Goal: Information Seeking & Learning: Learn about a topic

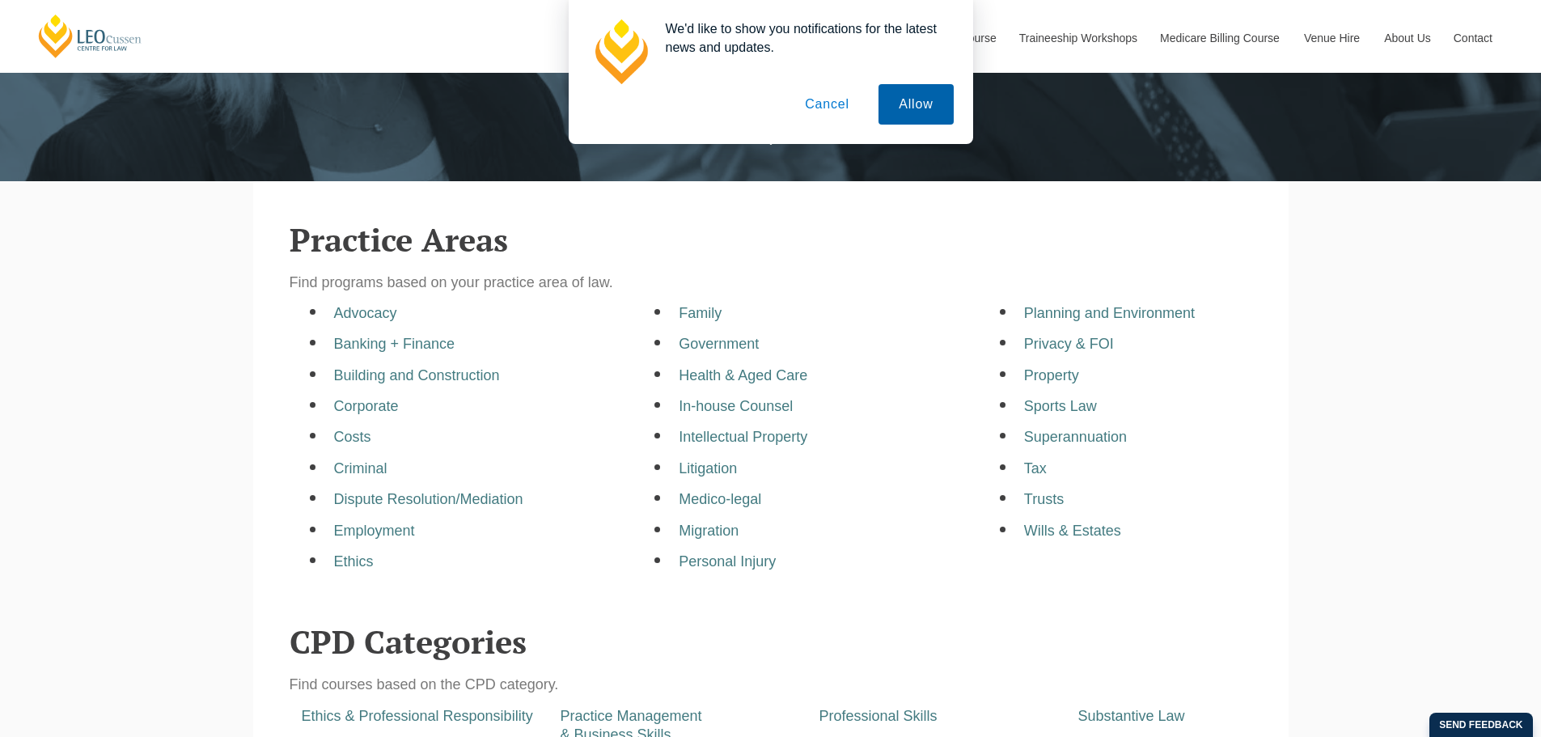
click at [906, 92] on button "Allow" at bounding box center [915, 104] width 74 height 40
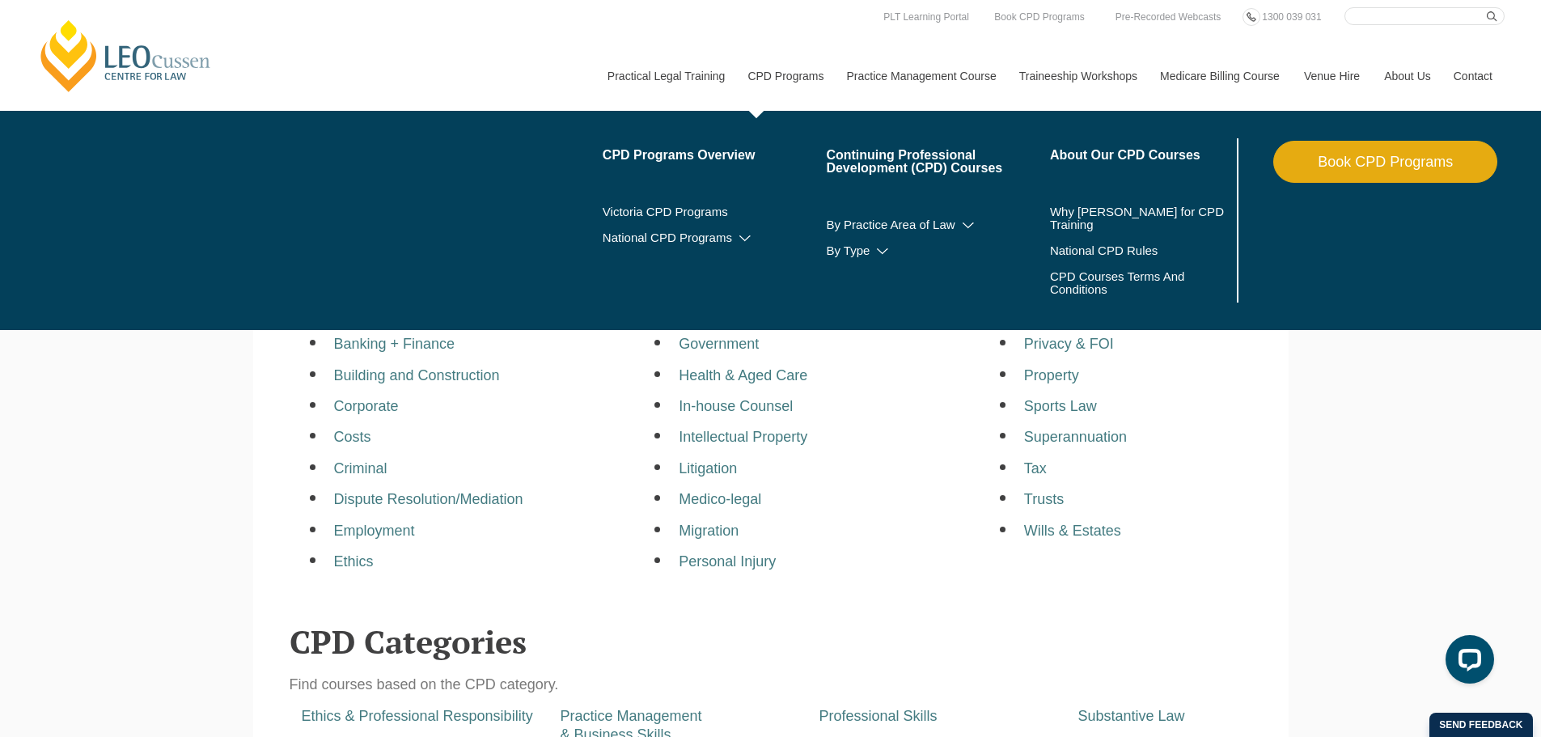
click at [793, 41] on link "CPD Programs" at bounding box center [784, 76] width 99 height 70
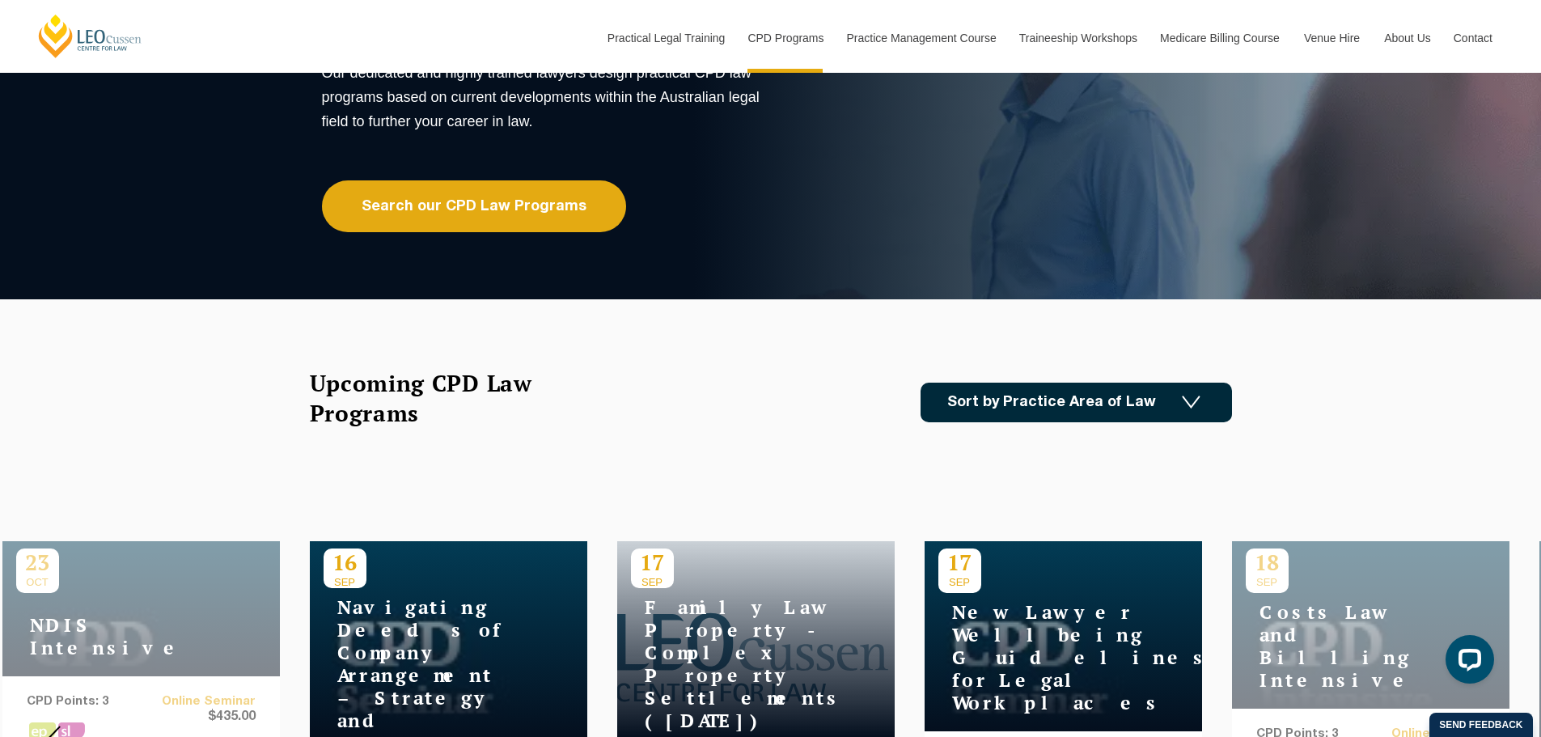
scroll to position [243, 0]
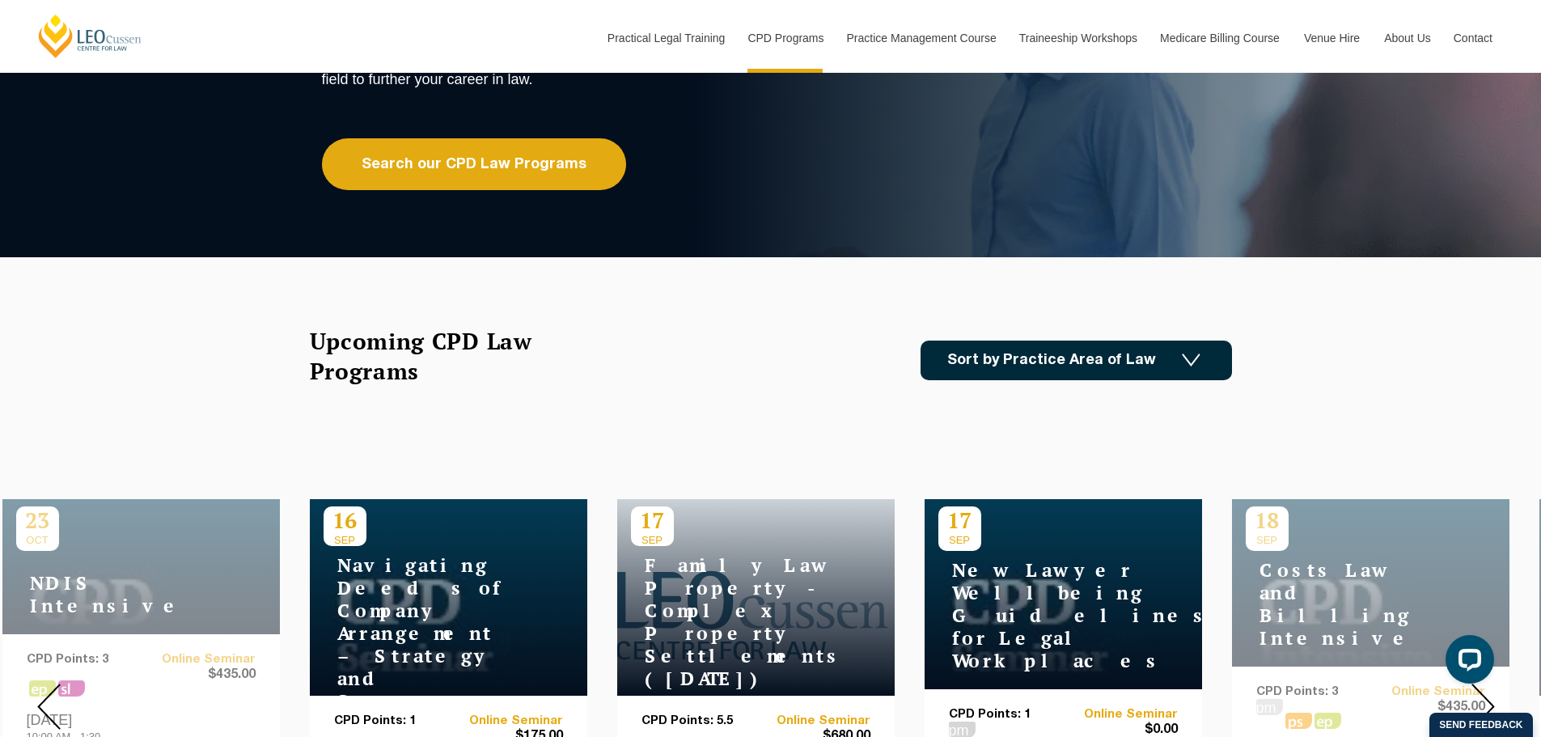
click at [1047, 358] on link "Sort by Practice Area of Law" at bounding box center [1075, 361] width 311 height 40
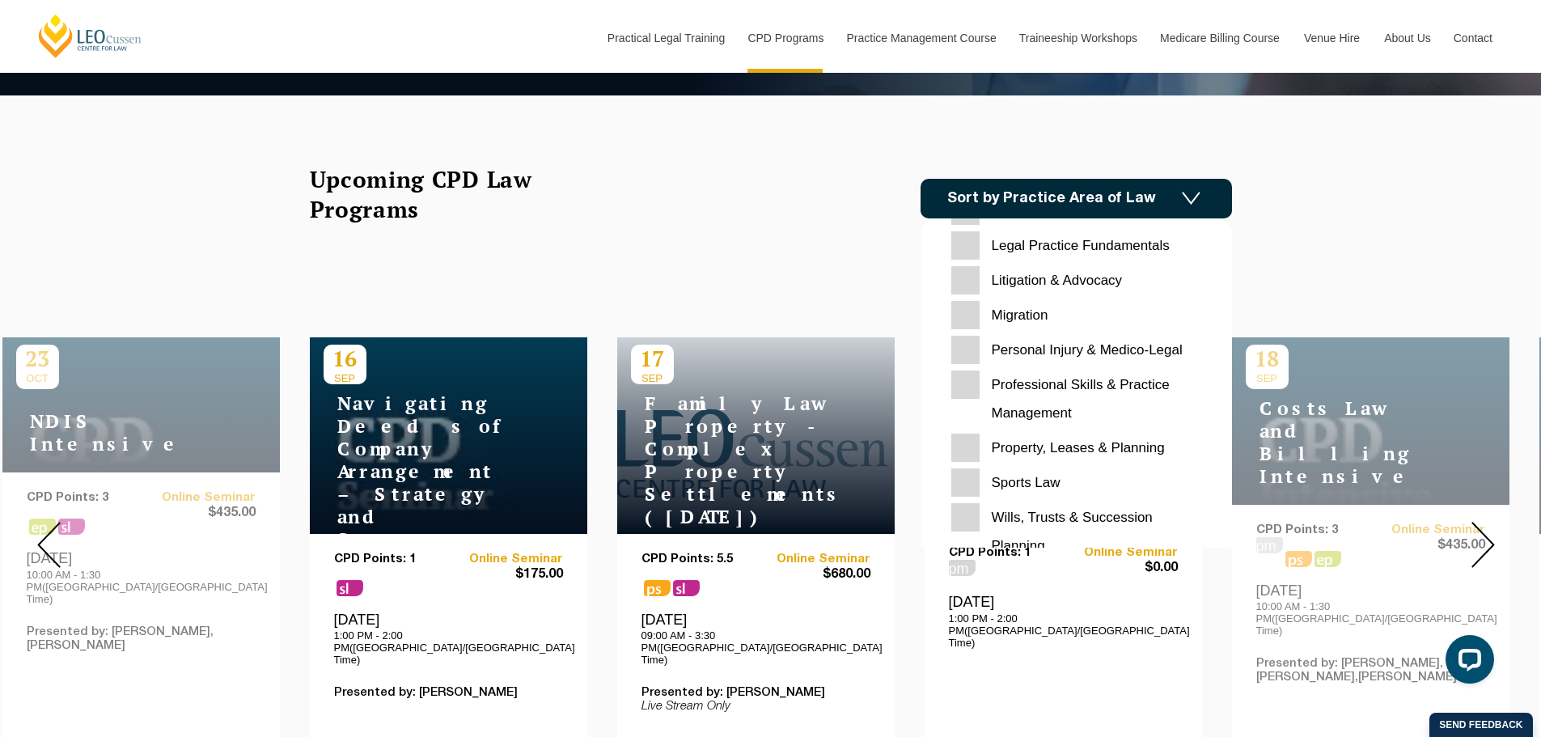
scroll to position [510, 0]
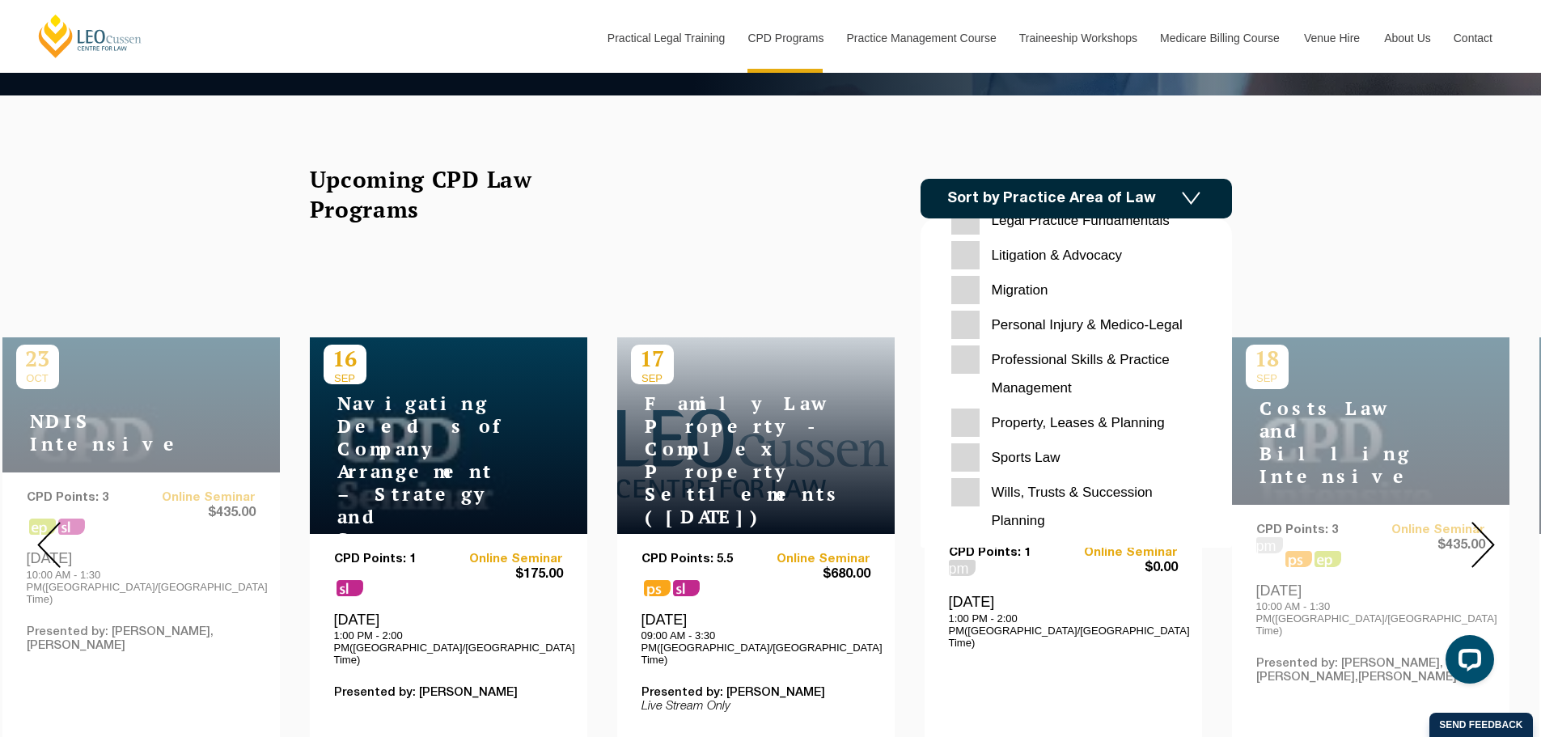
click at [1043, 361] on Management "Professional Skills & Practice Management" at bounding box center [1076, 373] width 250 height 57
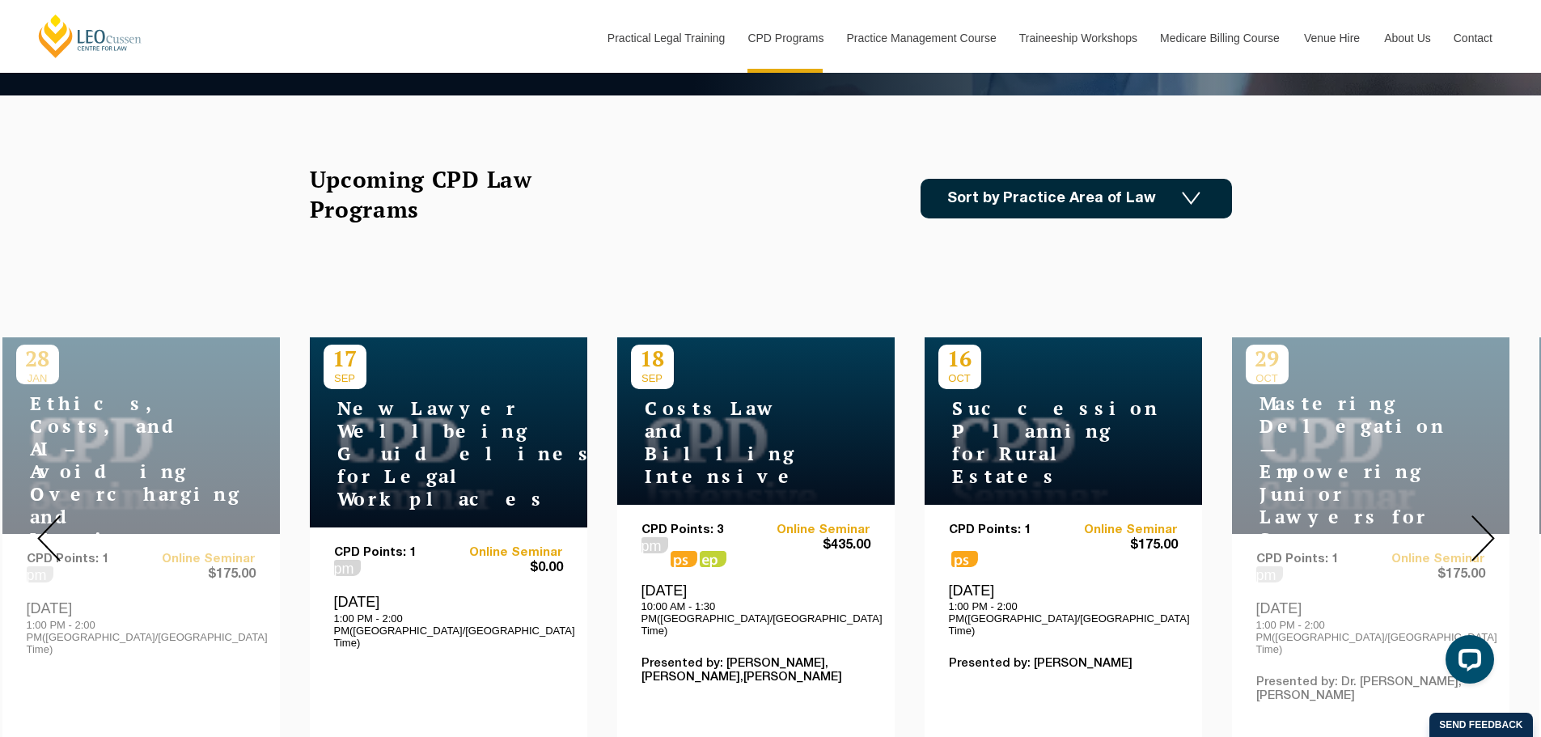
click at [1491, 515] on img at bounding box center [1482, 538] width 23 height 46
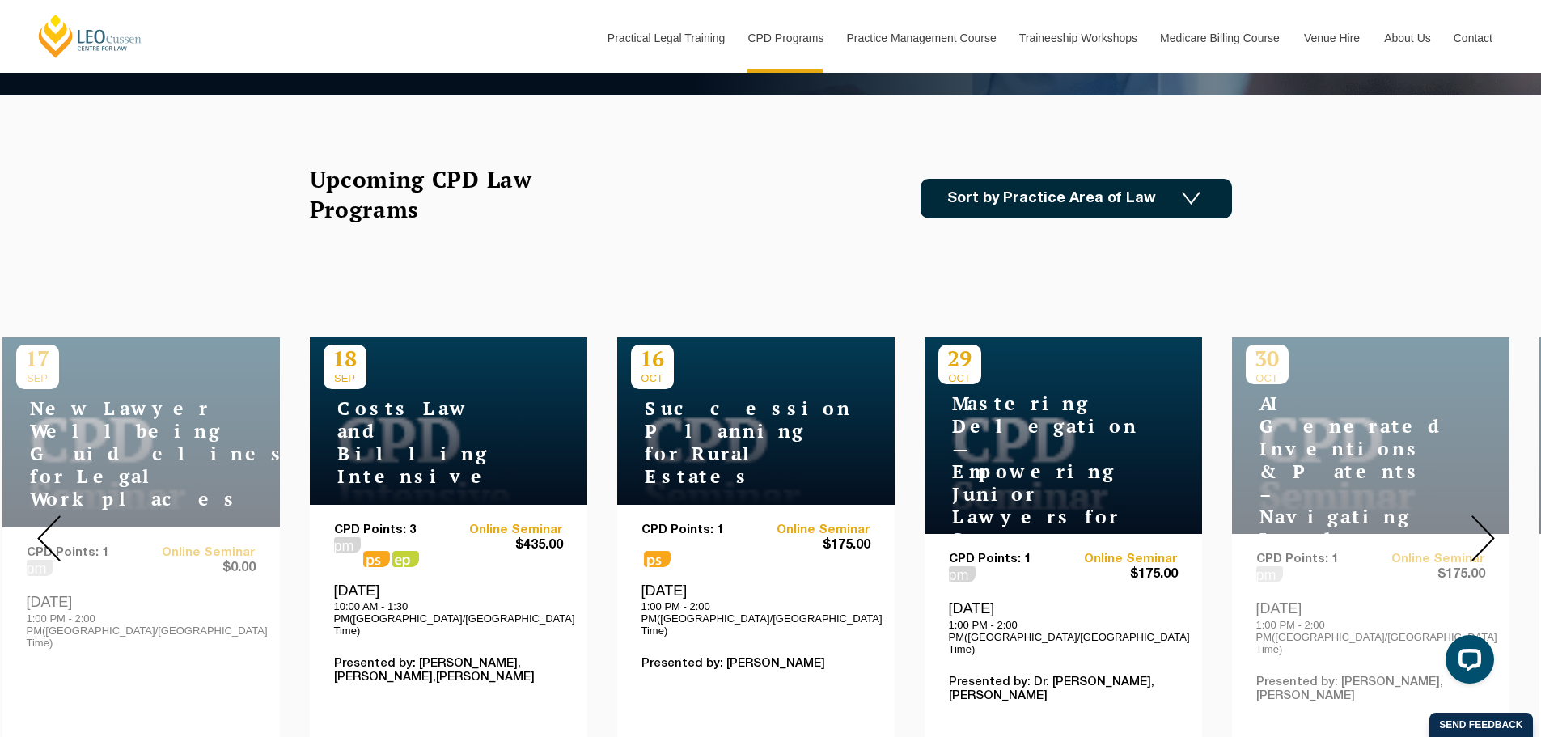
click at [1485, 520] on img at bounding box center [1482, 538] width 23 height 46
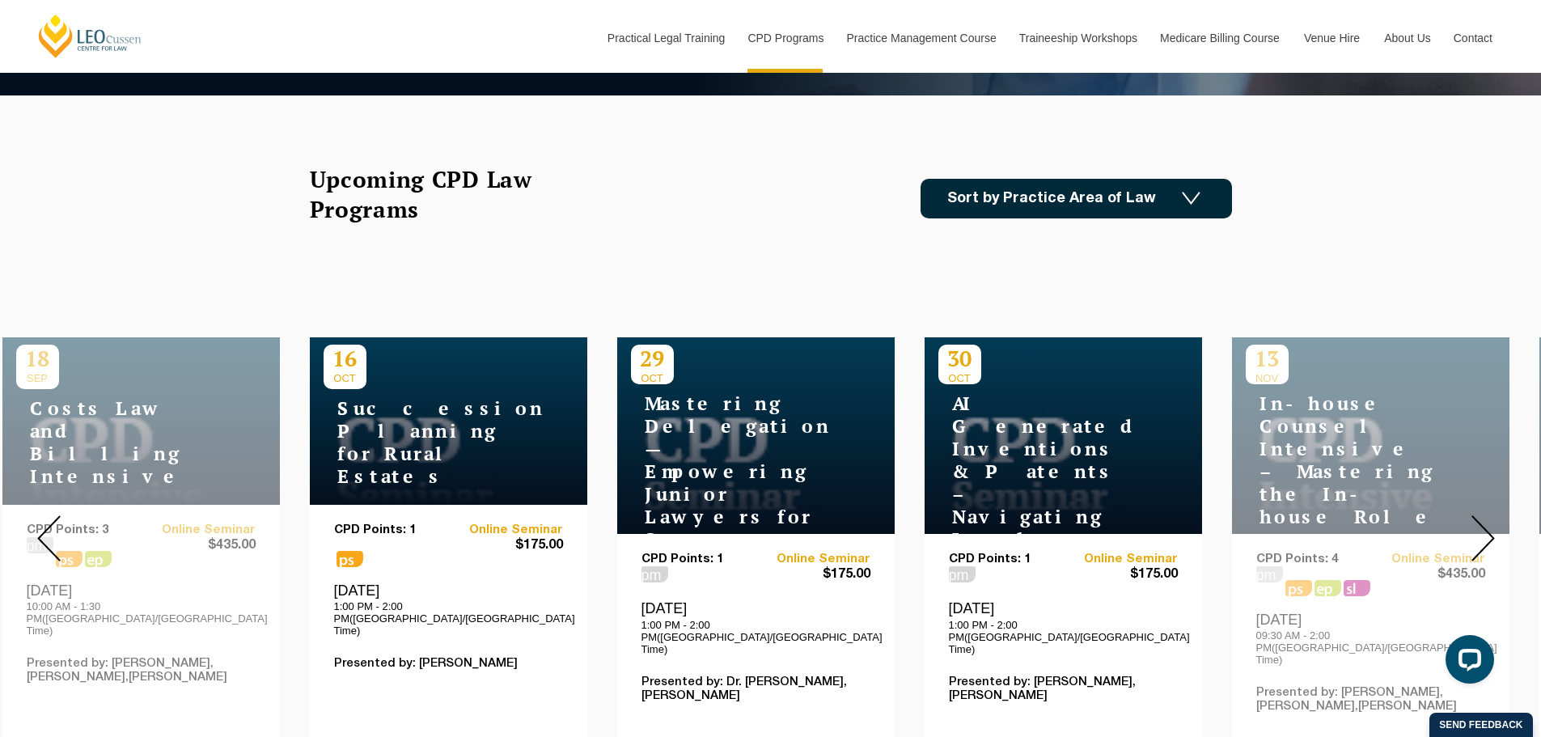
click at [1485, 520] on img at bounding box center [1482, 538] width 23 height 46
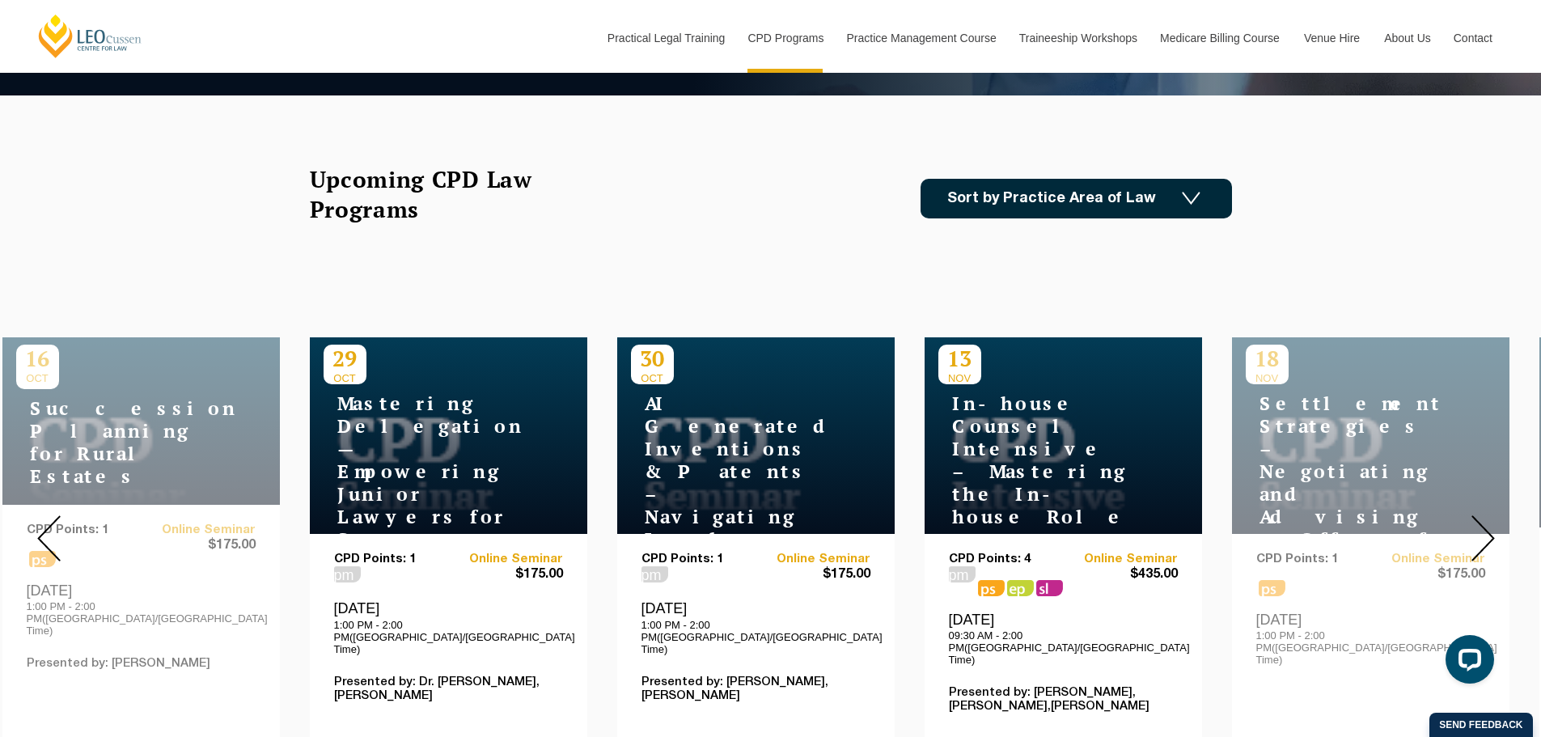
click at [954, 416] on h4 "In-house Counsel Intensive – Mastering the In-house Role" at bounding box center [1039, 460] width 202 height 136
click at [1117, 497] on div "13 NOV In-house Counsel Intensive – Mastering the In-house Role" at bounding box center [1063, 435] width 277 height 197
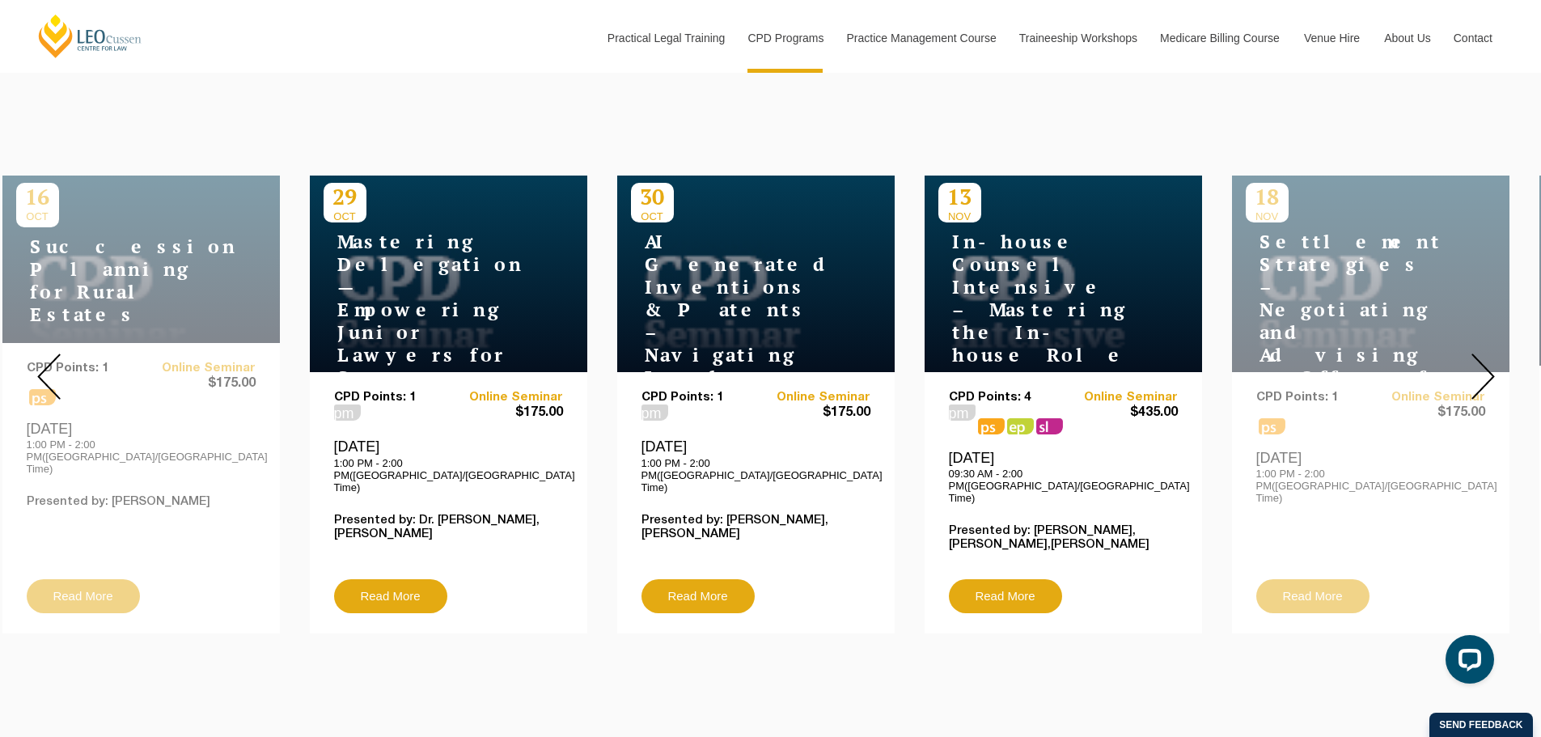
click at [1048, 524] on p "Presented by: Csaba Baranyai,Lisa Fitzgerald,Rajaee Rouhani" at bounding box center [1063, 538] width 229 height 28
click at [991, 222] on div "13 NOV In-house Counsel Intensive – Mastering the In-house Role" at bounding box center [1063, 274] width 277 height 197
click at [1475, 367] on img at bounding box center [1482, 376] width 23 height 46
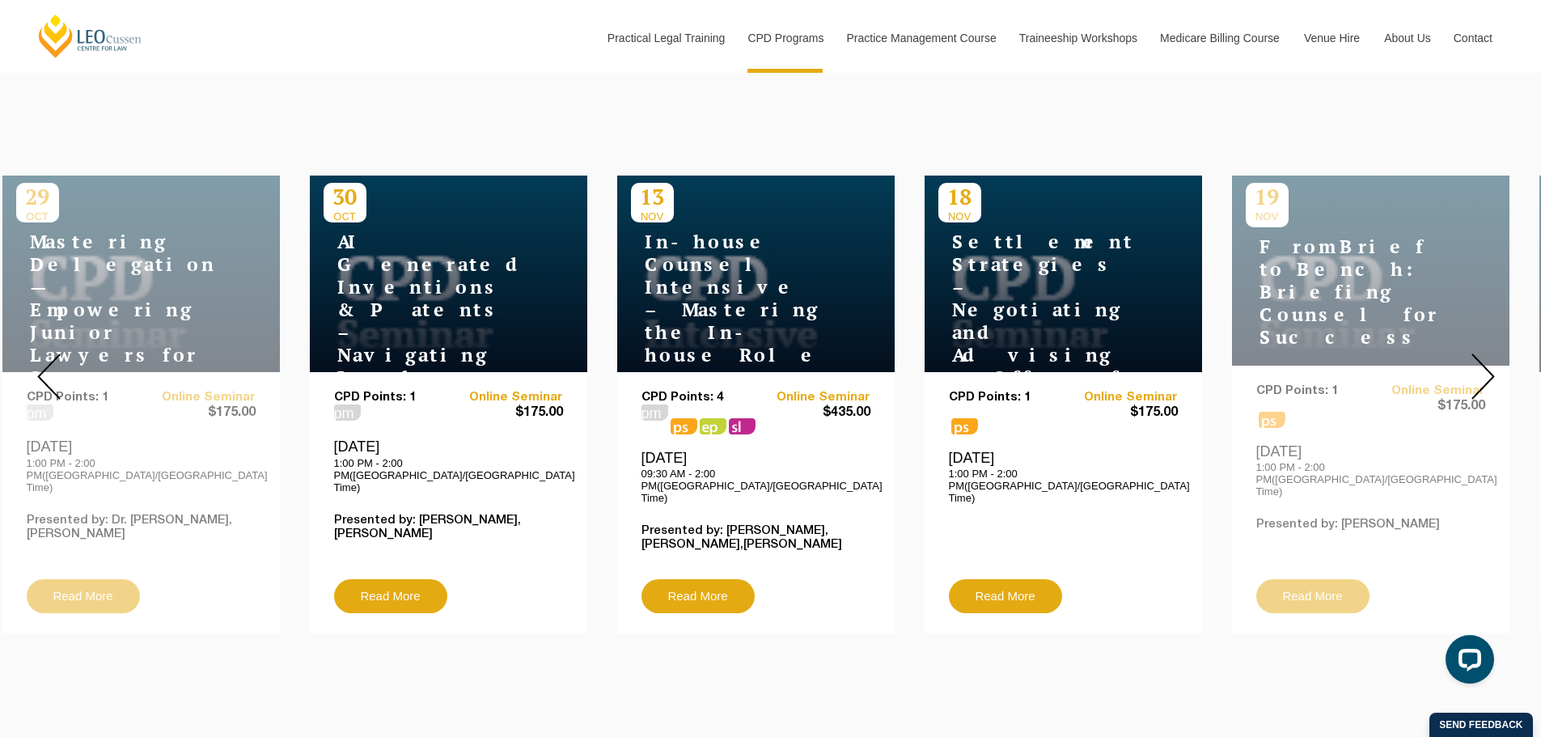
click at [775, 293] on h4 "In-house Counsel Intensive – Mastering the In-house Role" at bounding box center [732, 299] width 202 height 136
click at [727, 579] on link "Read More" at bounding box center [697, 596] width 113 height 34
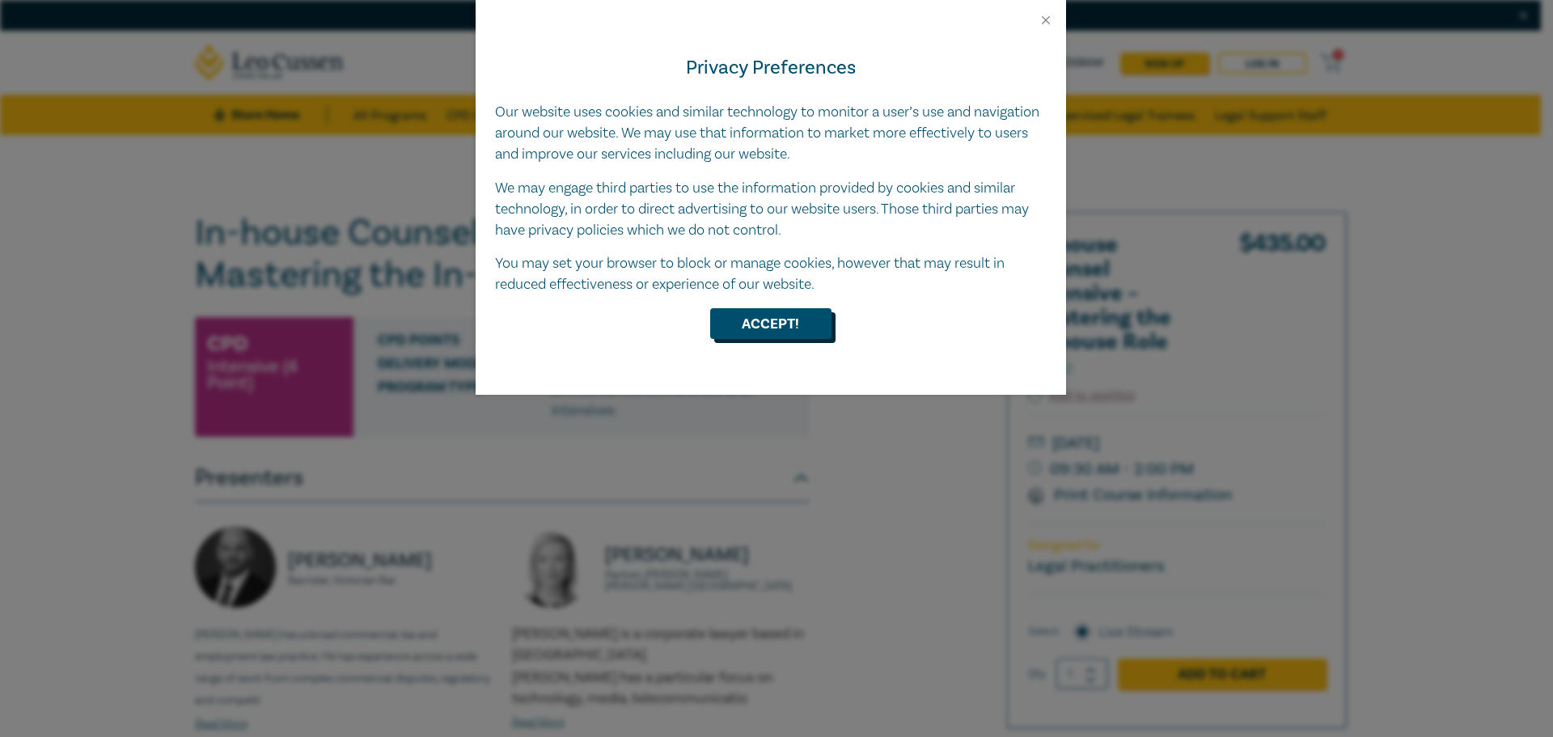
click at [771, 311] on button "Accept!" at bounding box center [770, 323] width 121 height 31
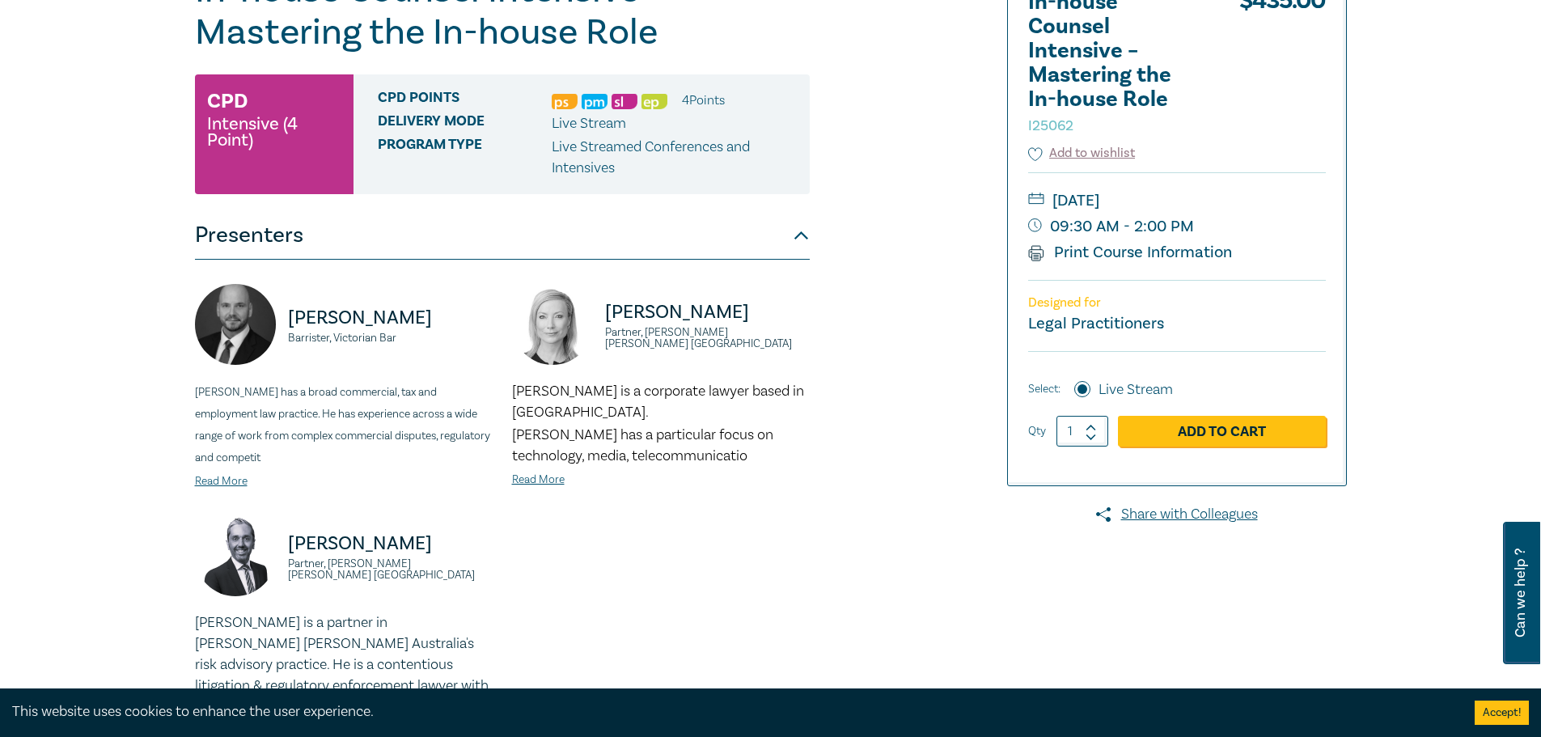
scroll to position [647, 0]
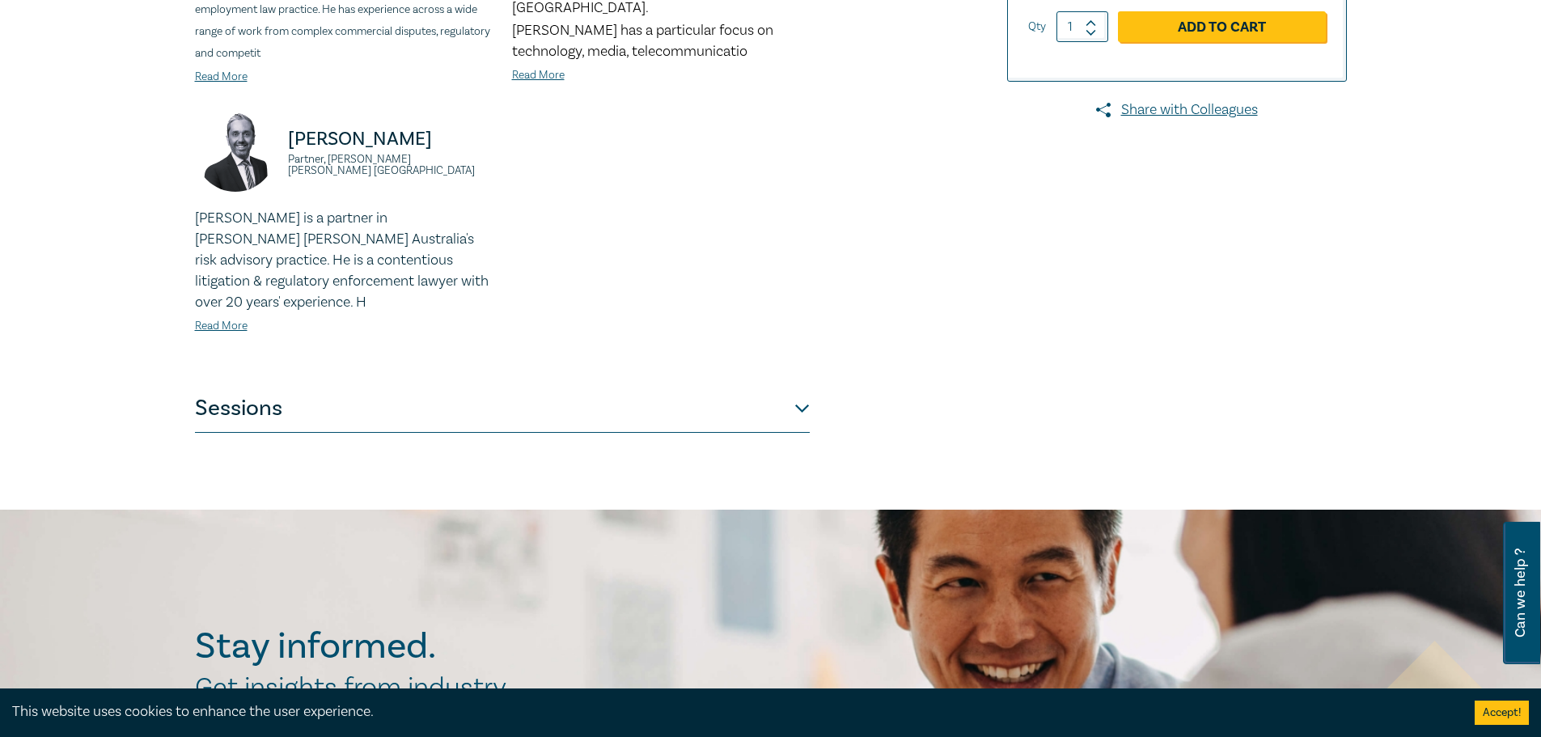
click at [733, 402] on button "Sessions" at bounding box center [502, 408] width 615 height 49
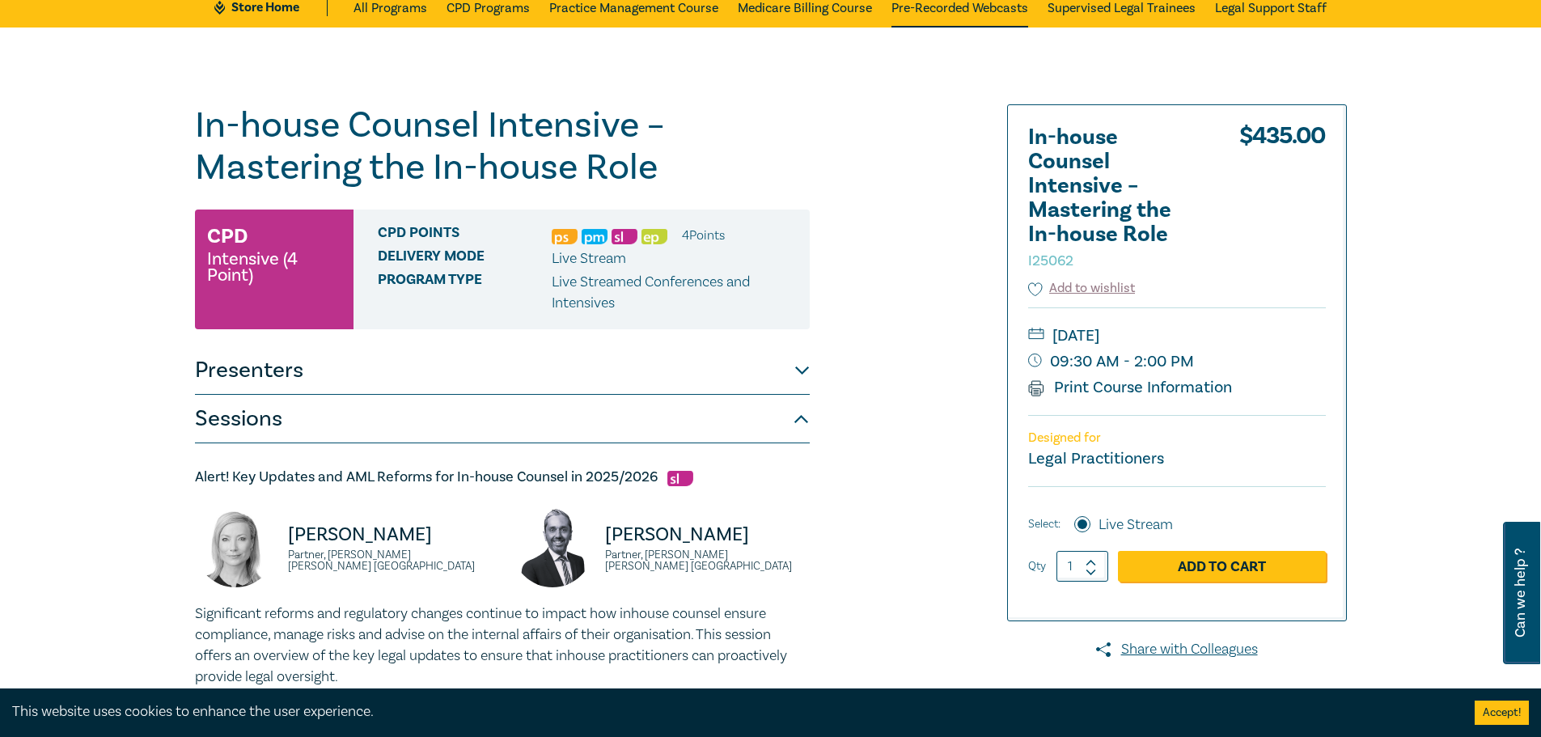
scroll to position [81, 0]
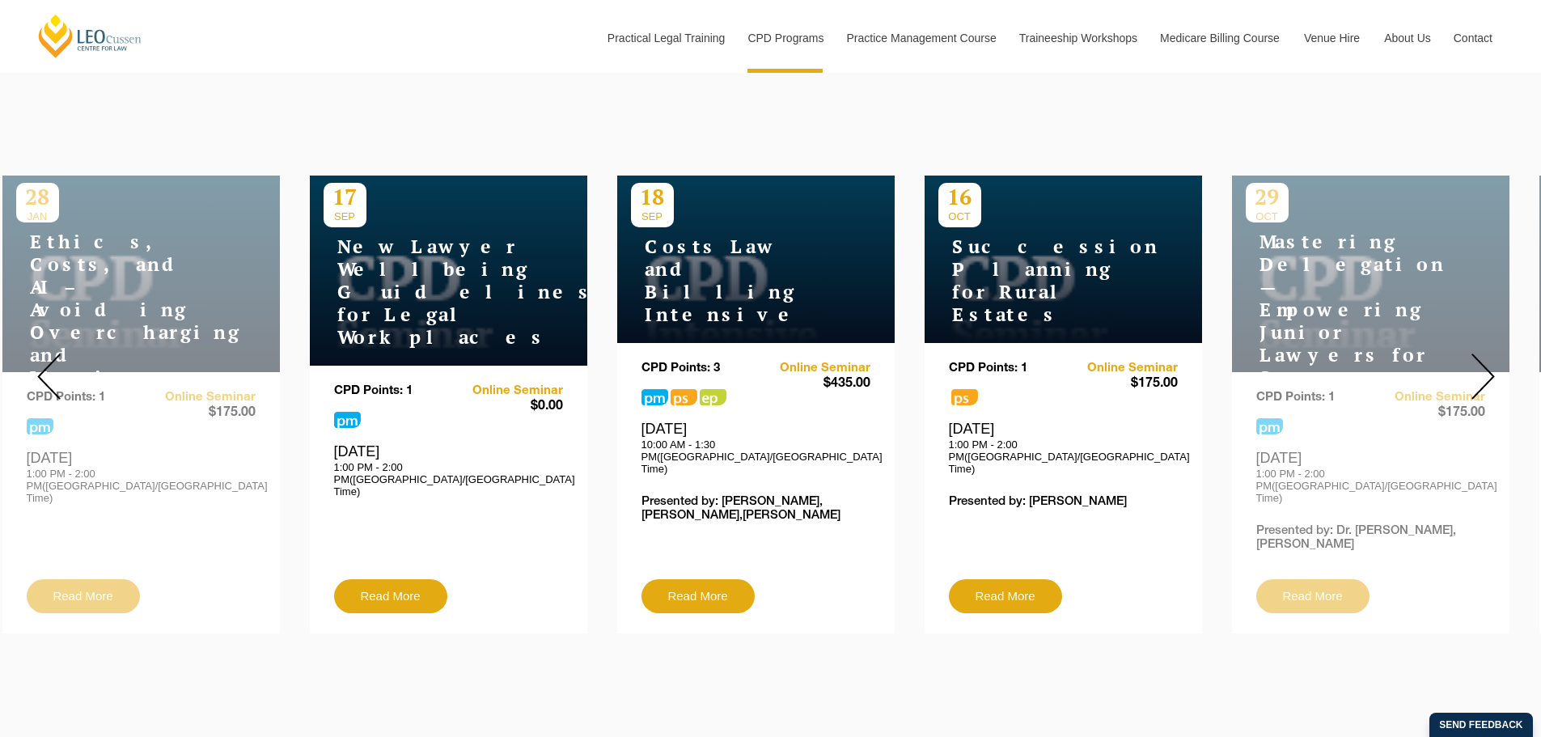
click at [1475, 353] on img at bounding box center [1482, 376] width 23 height 46
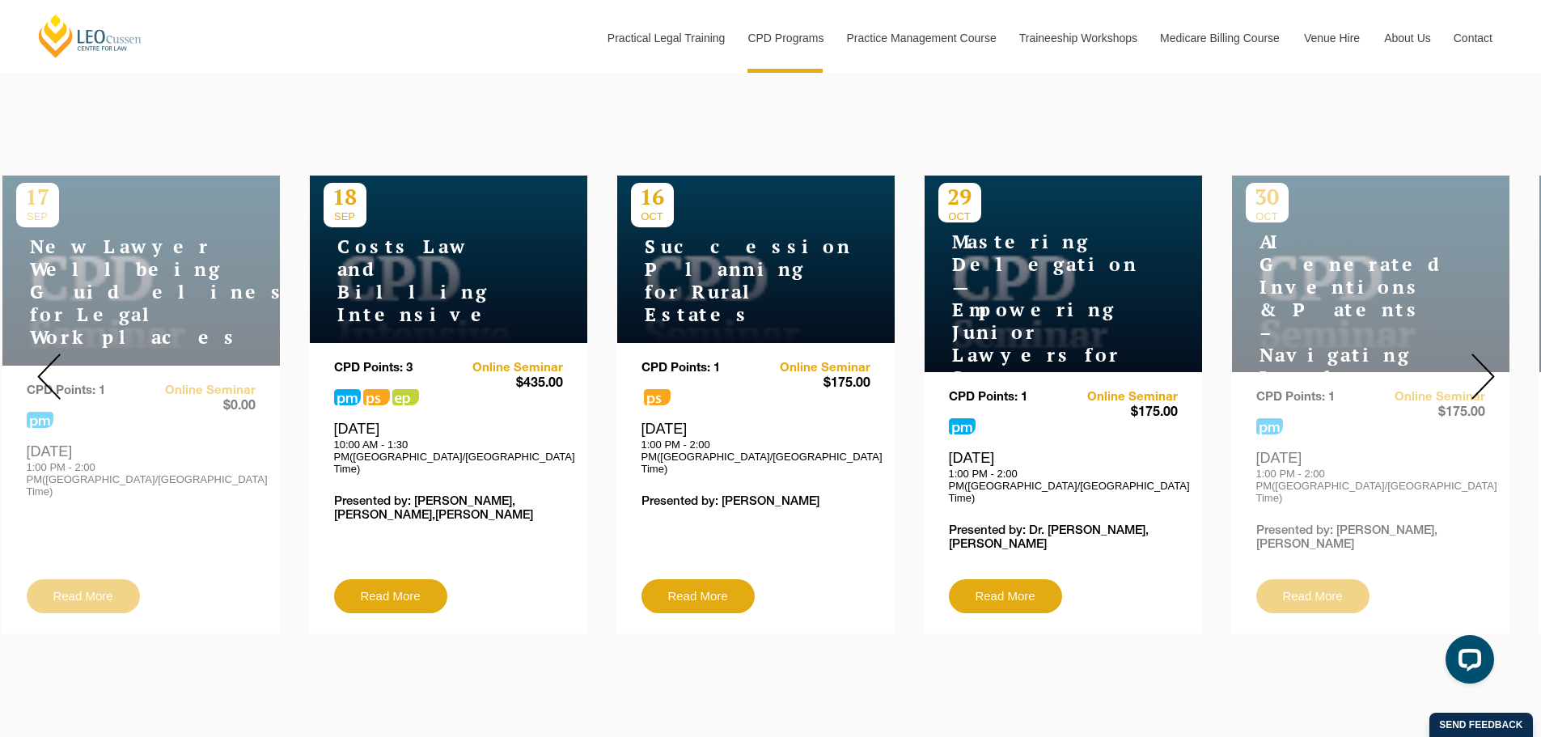
click at [1475, 353] on img at bounding box center [1482, 376] width 23 height 46
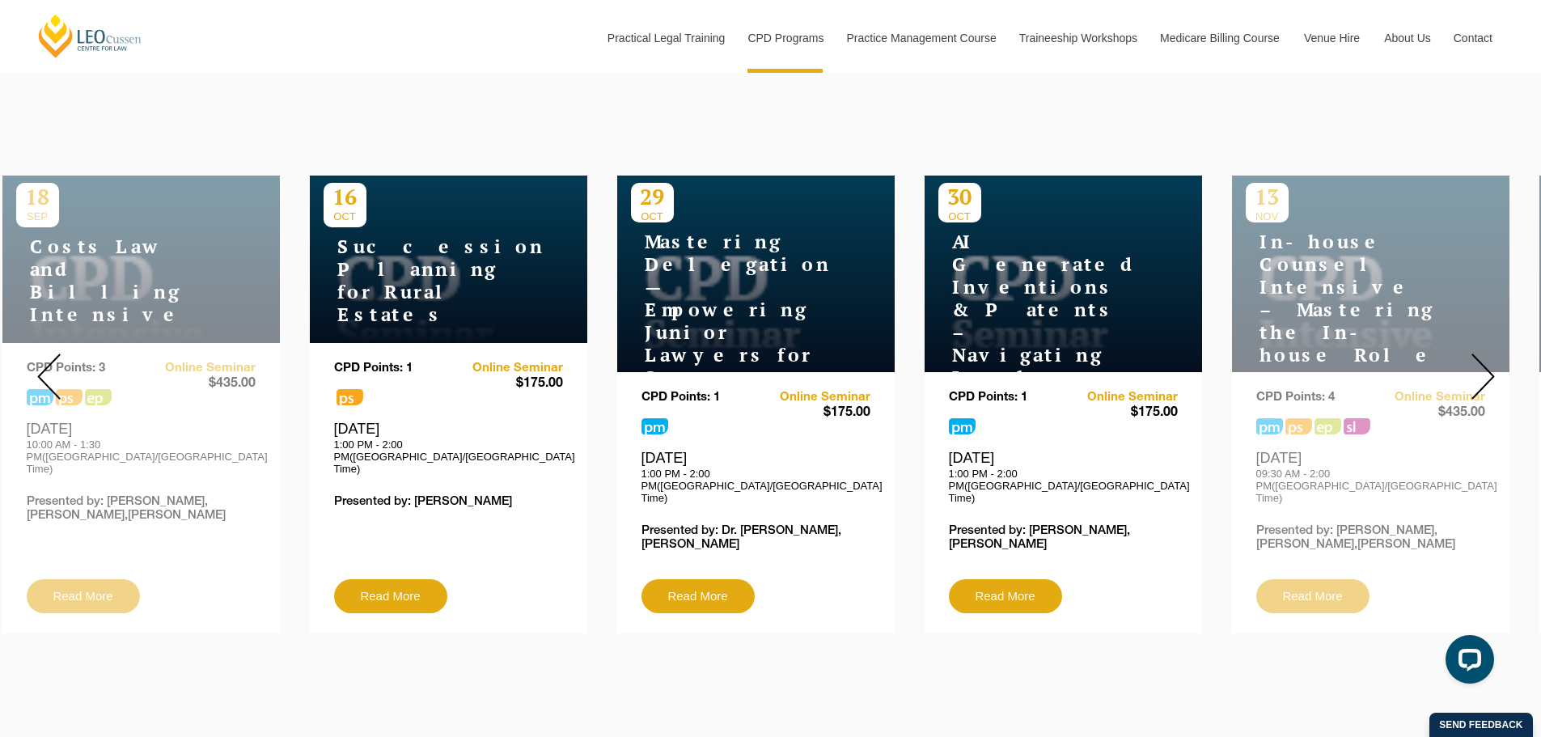
click at [1475, 353] on img at bounding box center [1482, 376] width 23 height 46
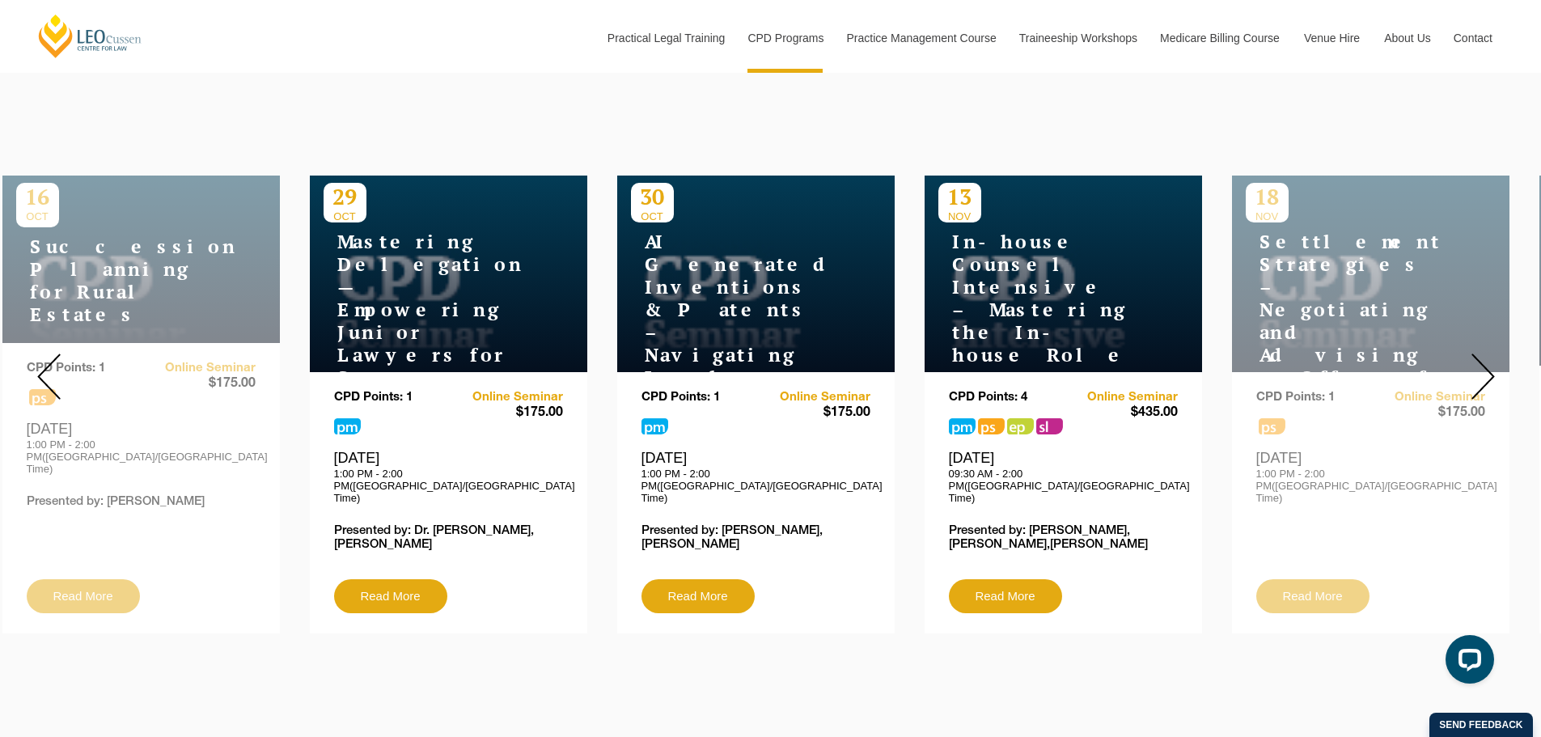
click at [1475, 353] on img at bounding box center [1482, 376] width 23 height 46
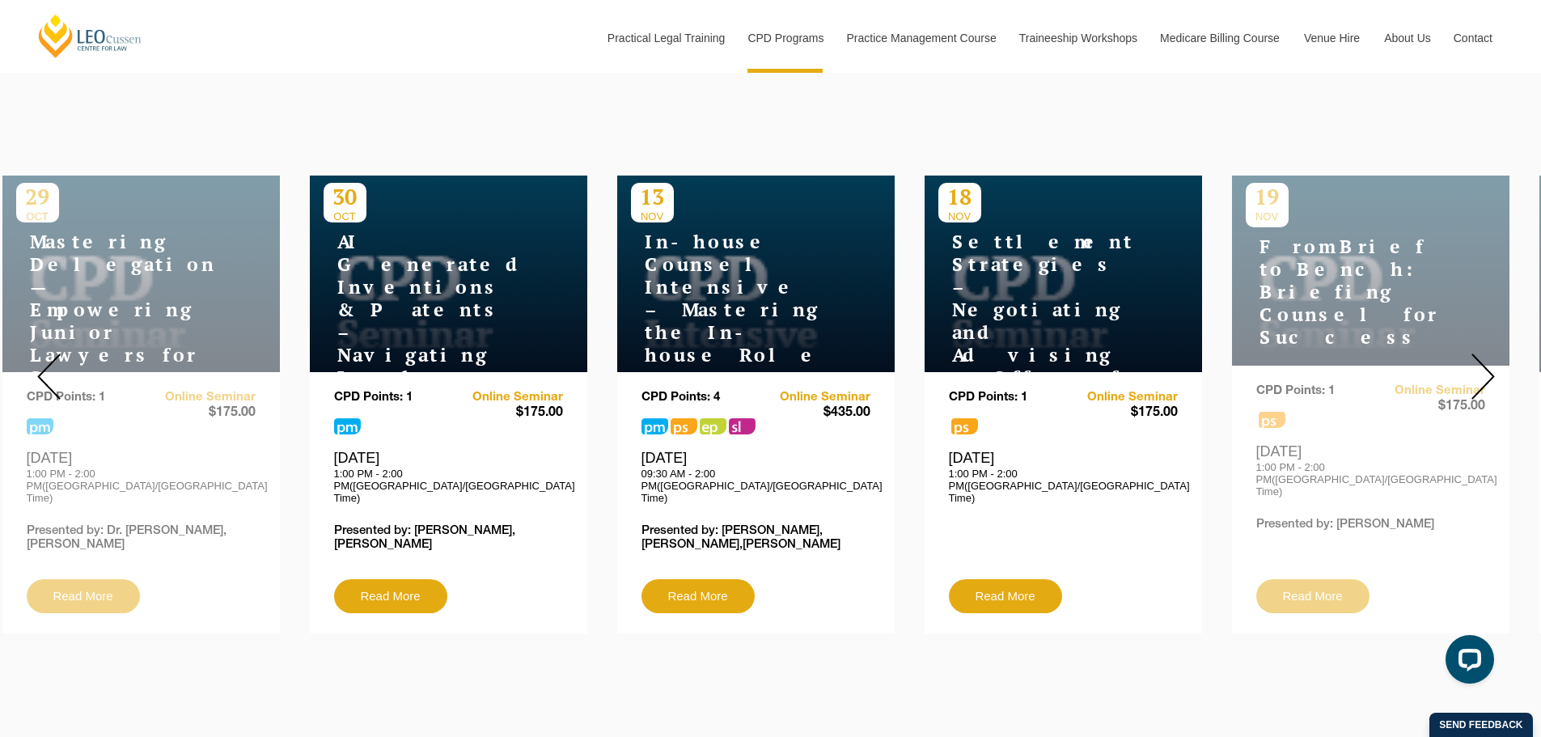
click at [1475, 353] on img at bounding box center [1482, 376] width 23 height 46
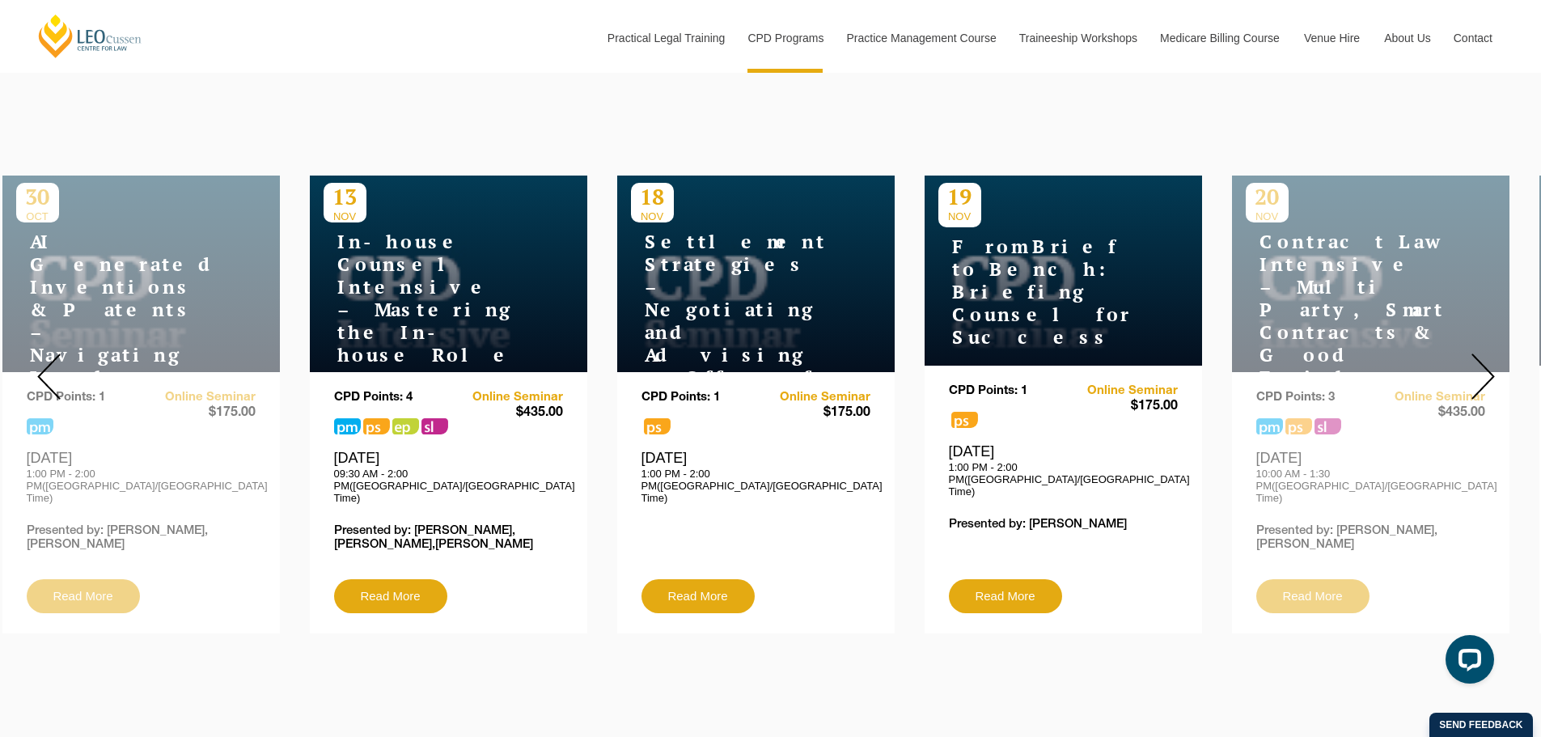
click at [1475, 353] on img at bounding box center [1482, 376] width 23 height 46
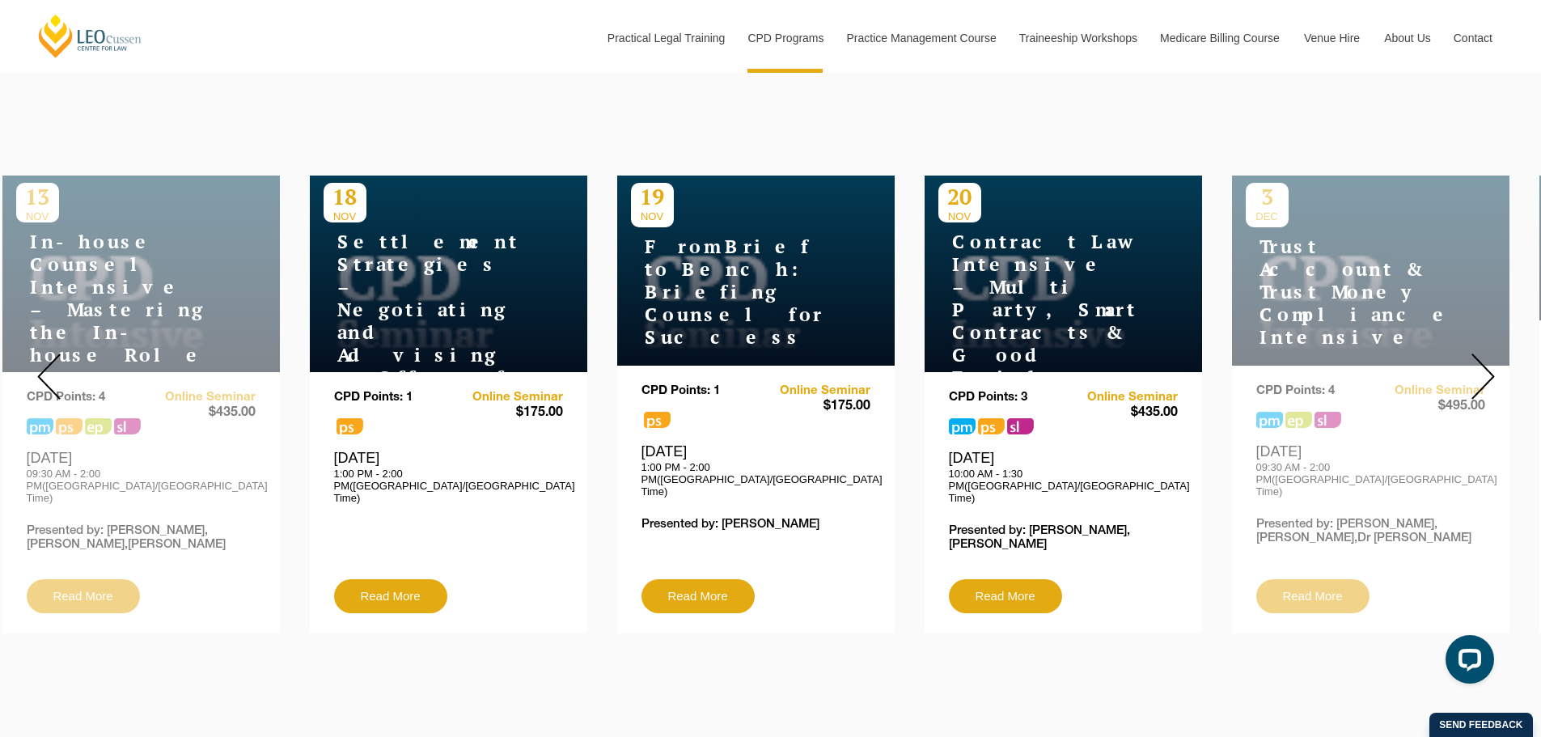
click at [1475, 353] on img at bounding box center [1482, 376] width 23 height 46
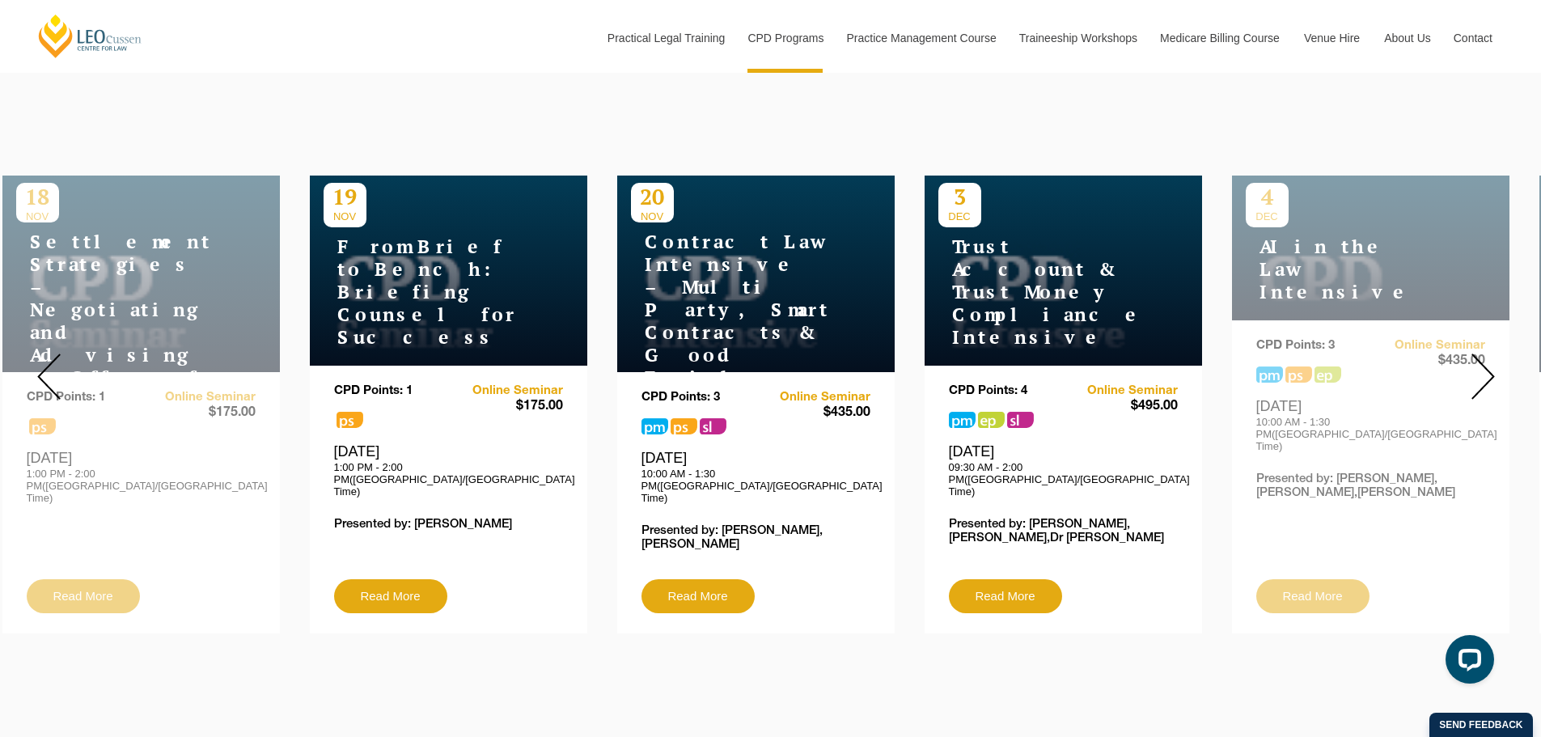
click at [1475, 353] on img at bounding box center [1482, 376] width 23 height 46
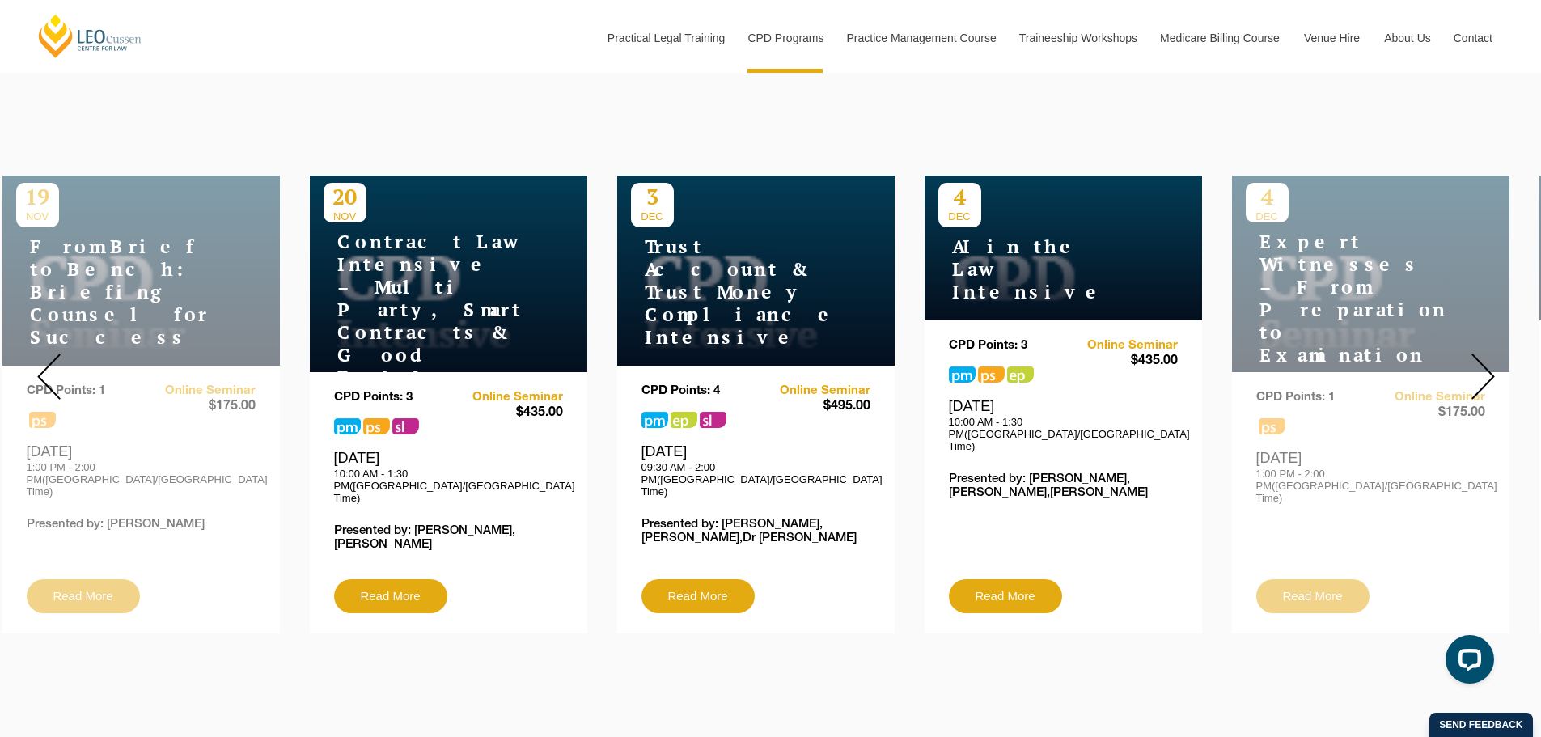
click at [1475, 353] on img at bounding box center [1482, 376] width 23 height 46
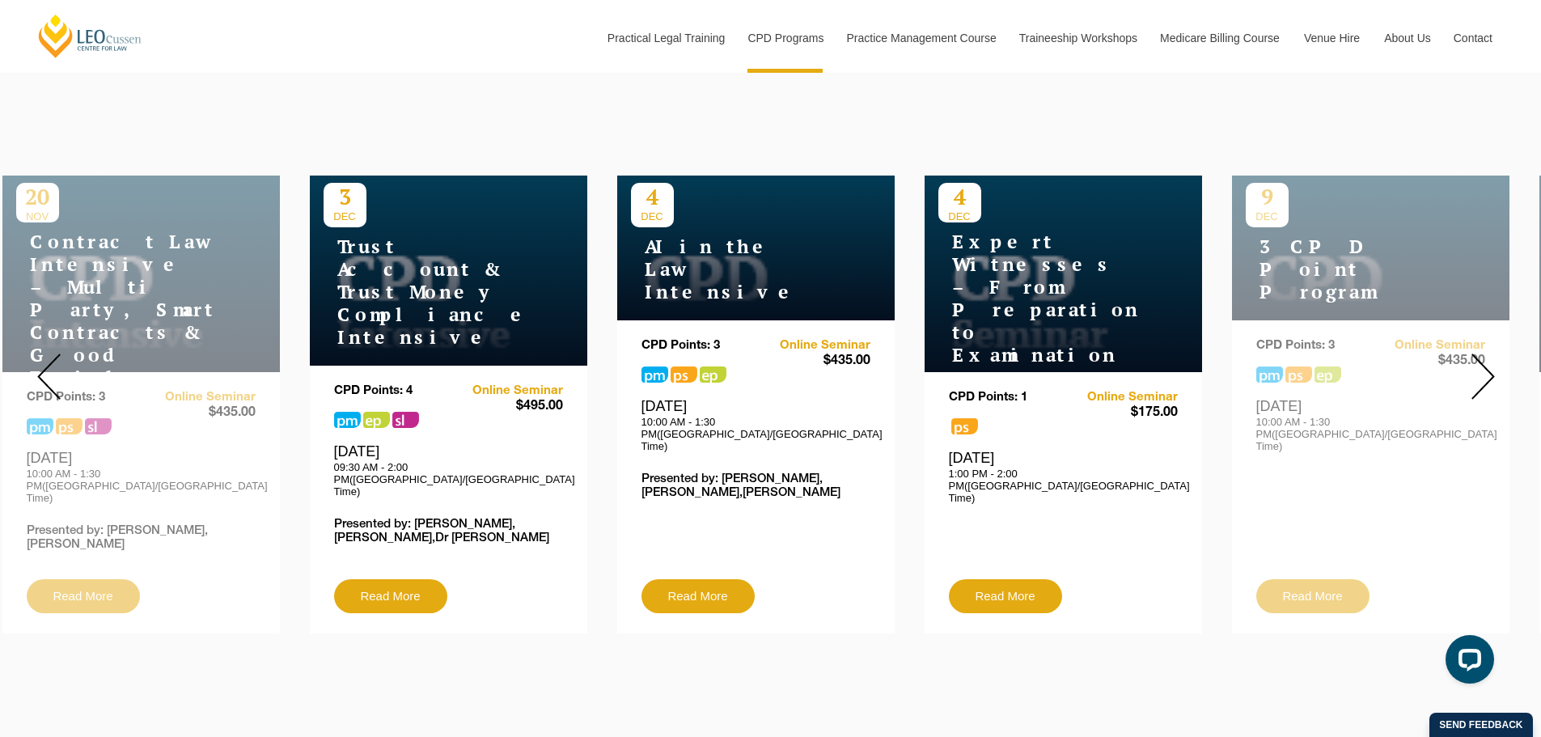
click at [1475, 353] on img at bounding box center [1482, 376] width 23 height 46
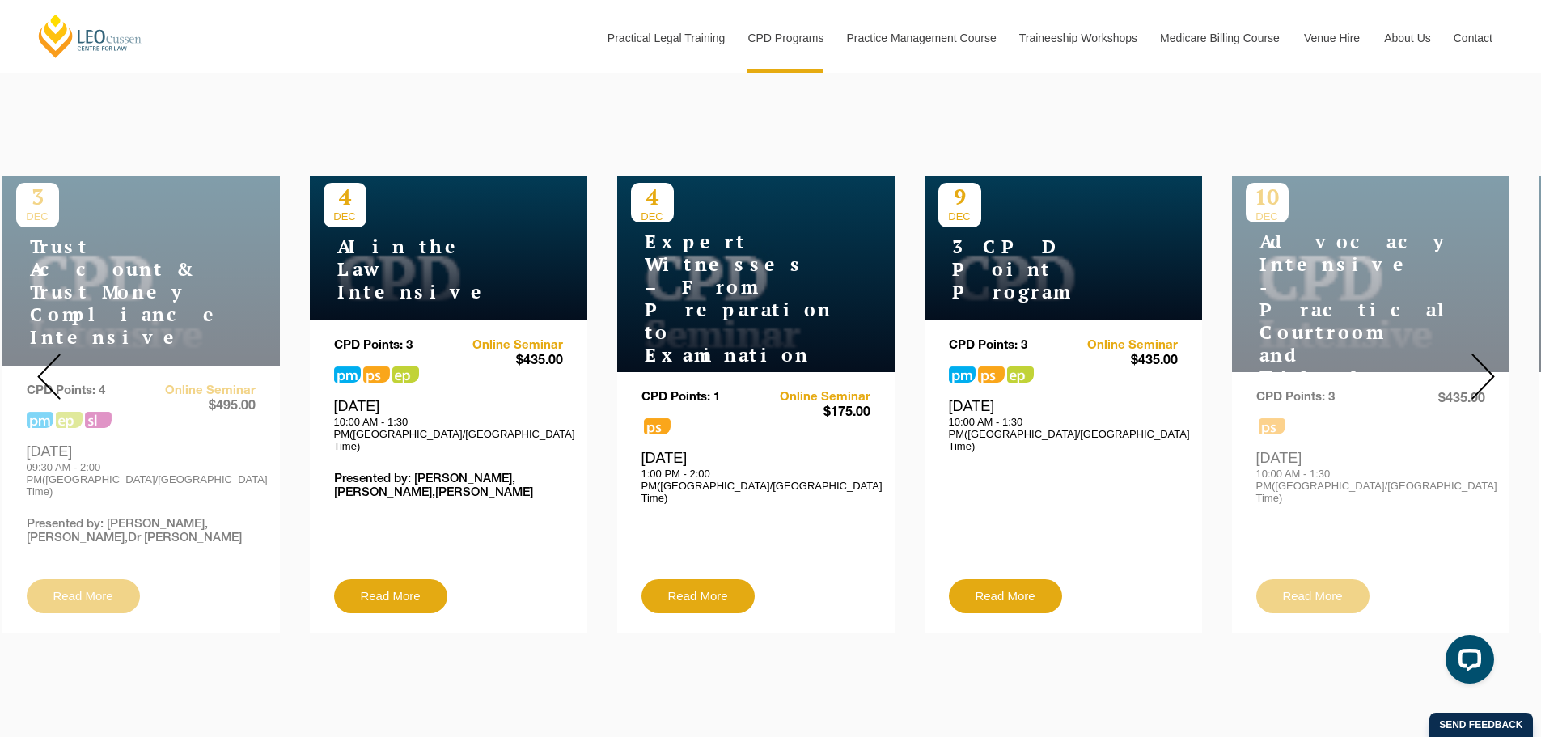
click at [1475, 353] on img at bounding box center [1482, 376] width 23 height 46
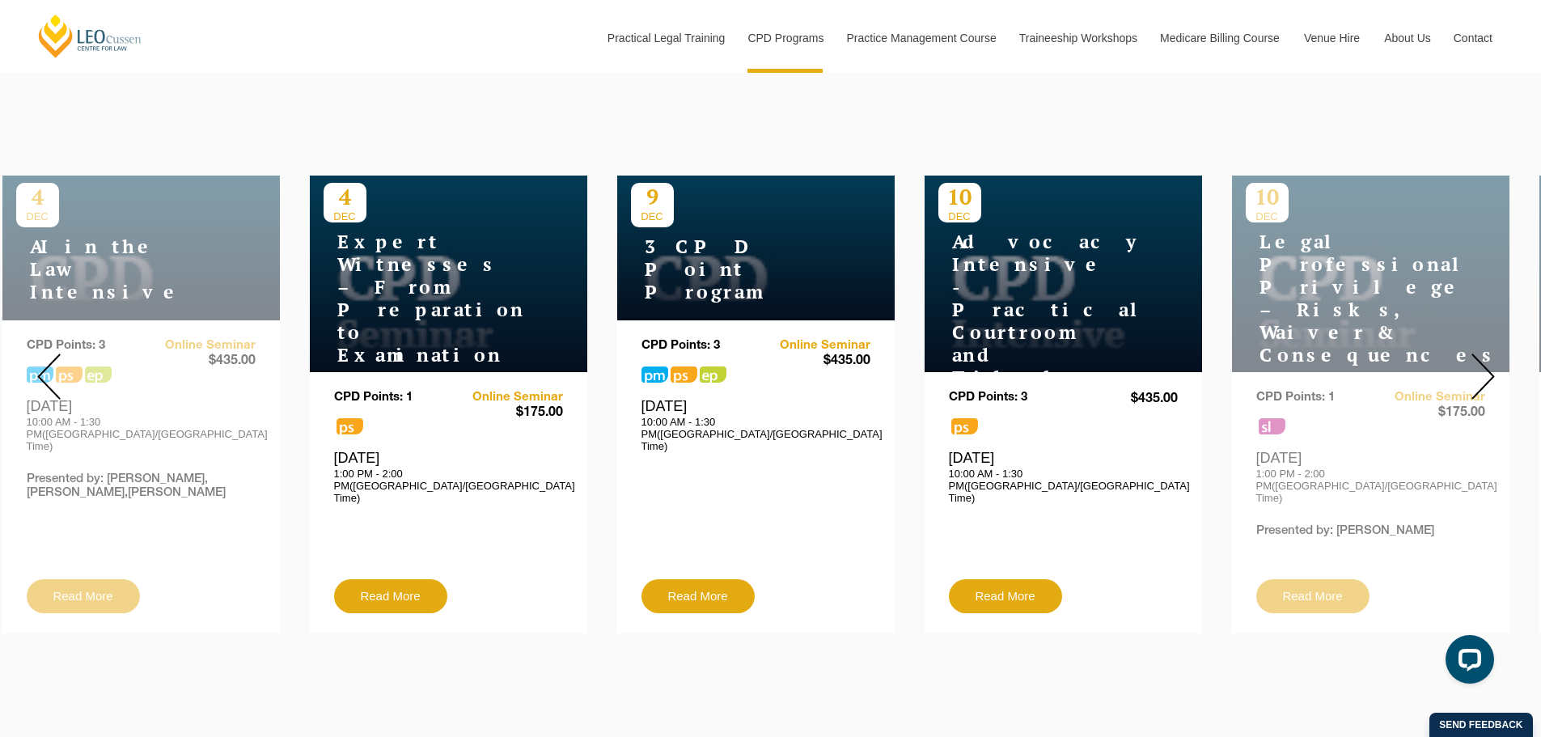
click at [1475, 353] on img at bounding box center [1482, 376] width 23 height 46
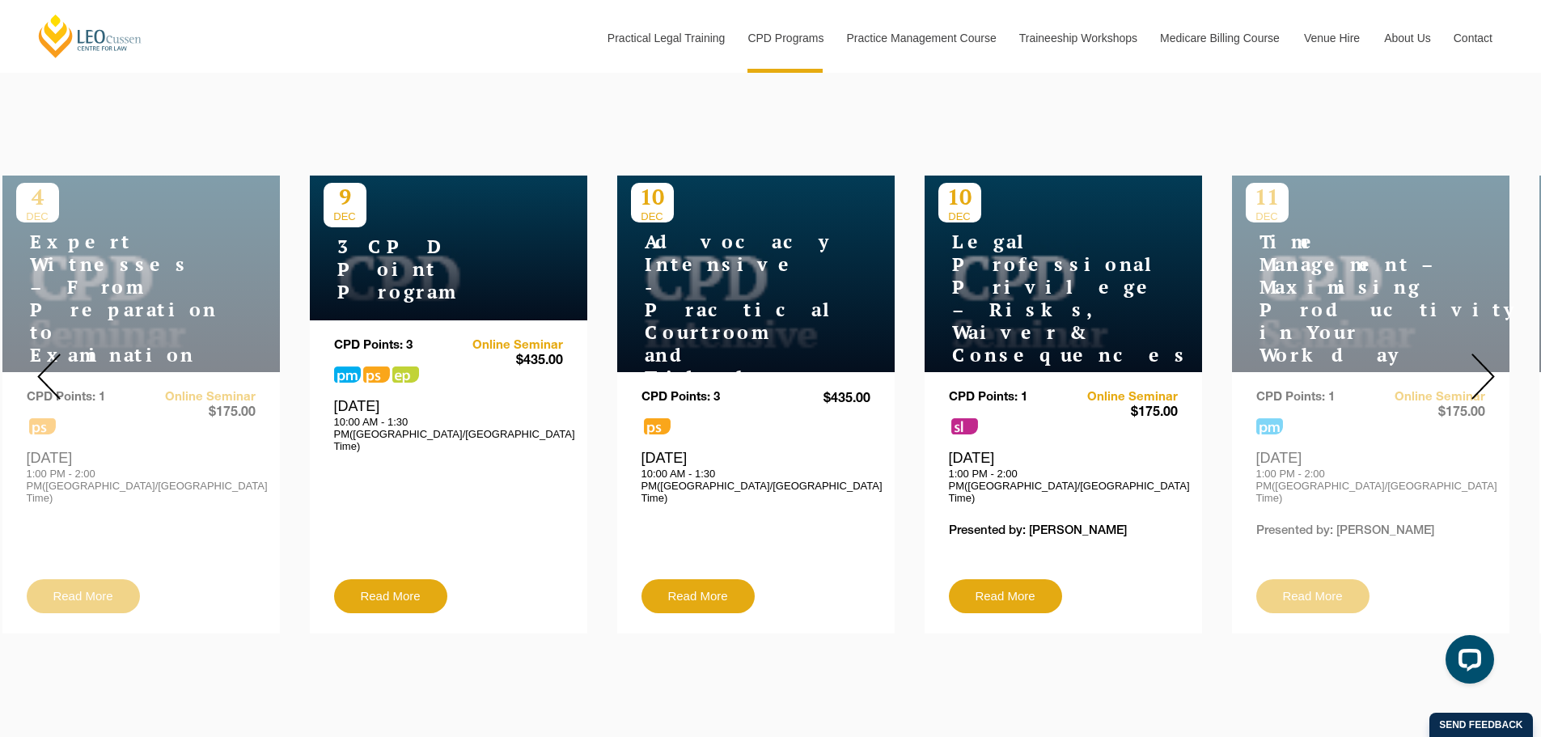
click at [1475, 353] on img at bounding box center [1482, 376] width 23 height 46
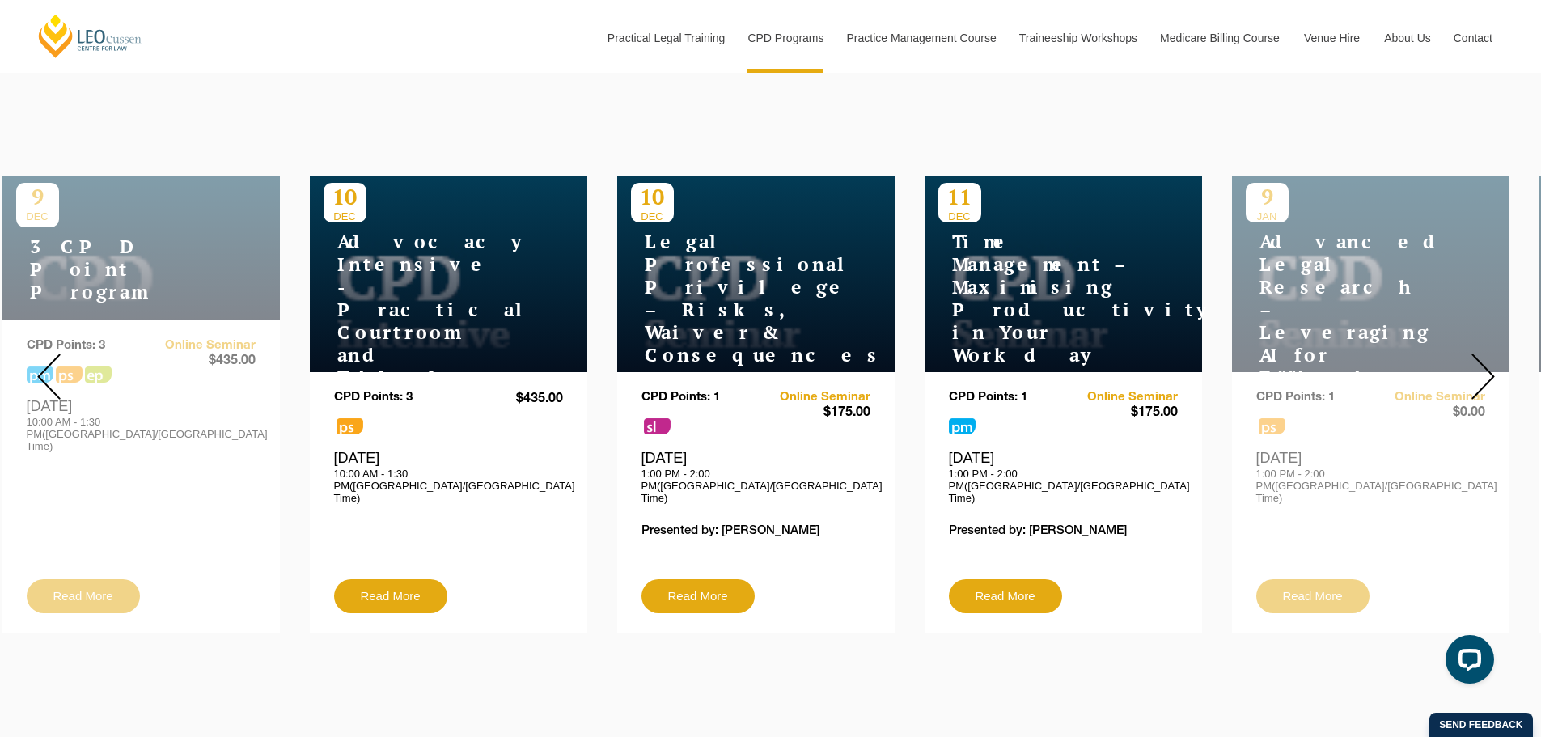
click at [1475, 353] on img at bounding box center [1482, 376] width 23 height 46
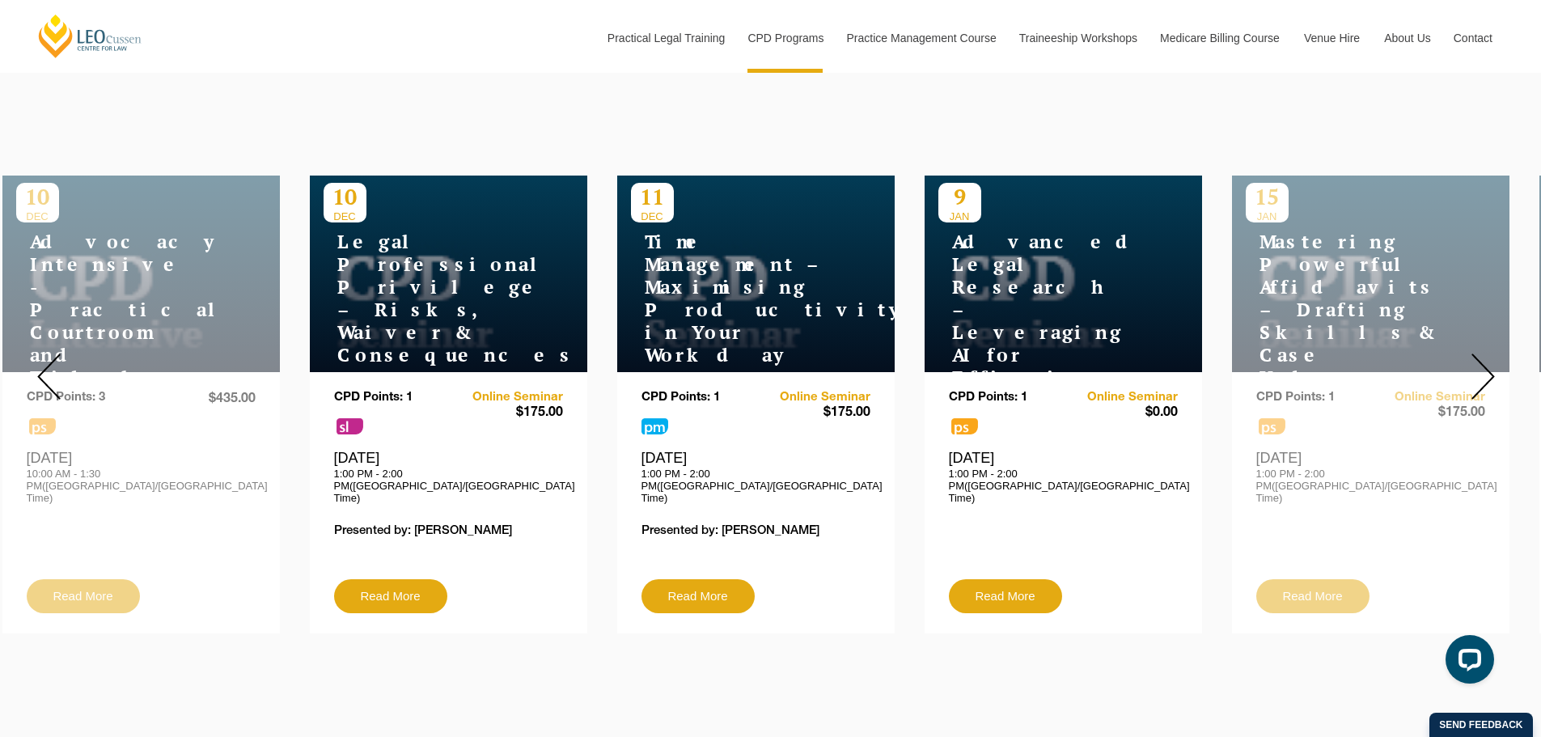
click at [1042, 273] on h4 "Advanced Legal Research – Leveraging AI for Efficient & Reliable Results" at bounding box center [1039, 344] width 202 height 226
click at [1052, 459] on div "Friday, 9 January 2026 1:00 PM - 2:00 PM(Australia/Melbourne Time)" at bounding box center [1063, 476] width 229 height 55
click at [1079, 226] on div "9 JAN Advanced Legal Research – Leveraging AI for Efficient & Reliable Results" at bounding box center [1063, 274] width 277 height 197
click at [1039, 260] on h4 "Advanced Legal Research – Leveraging AI for Efficient & Reliable Results" at bounding box center [1039, 344] width 202 height 226
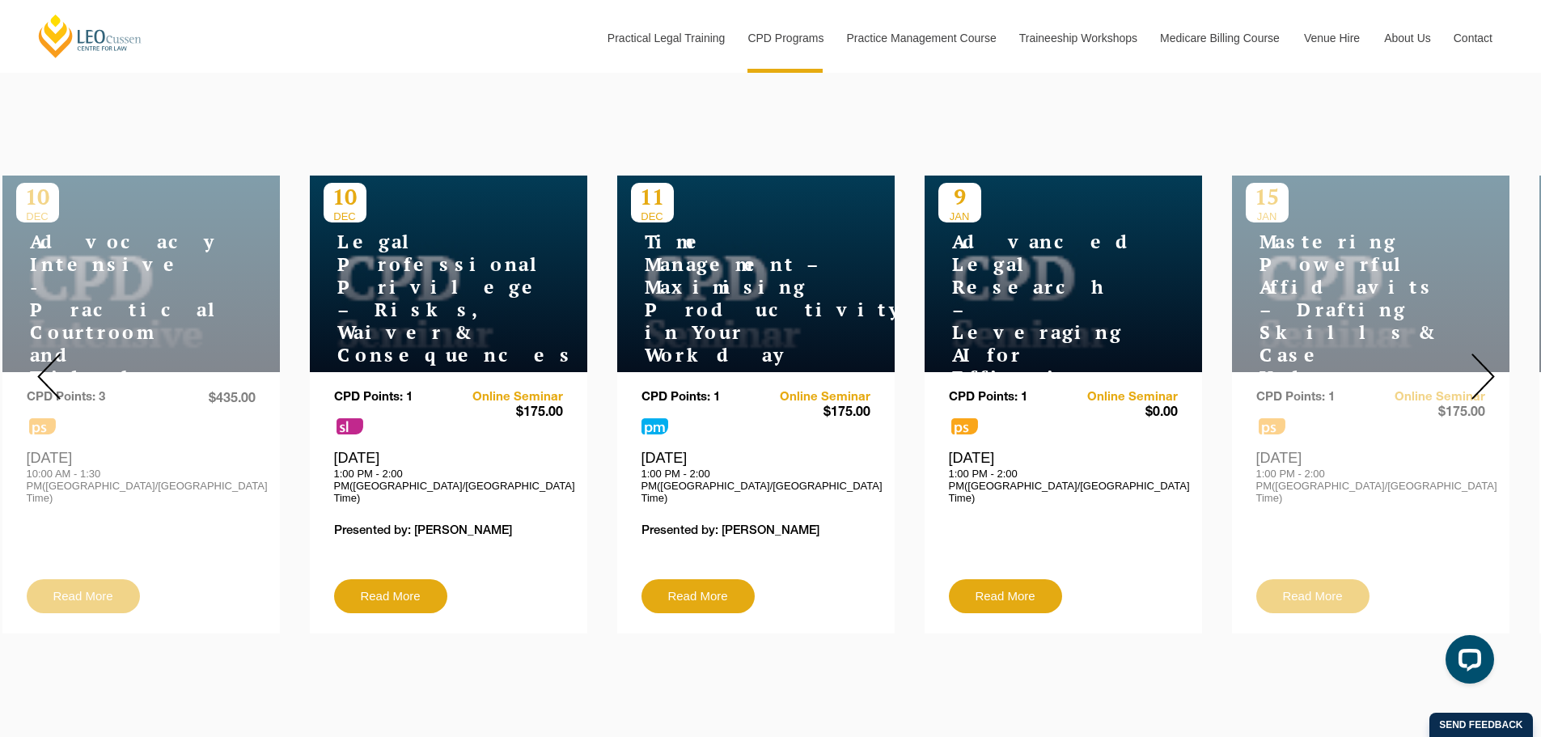
click at [1039, 260] on h4 "Advanced Legal Research – Leveraging AI for Efficient & Reliable Results" at bounding box center [1039, 344] width 202 height 226
drag, startPoint x: 943, startPoint y: 245, endPoint x: 955, endPoint y: 243, distance: 12.2
click at [954, 243] on h4 "Advanced Legal Research – Leveraging AI for Efficient & Reliable Results" at bounding box center [1039, 344] width 202 height 226
click at [955, 243] on h4 "Advanced Legal Research – Leveraging AI for Efficient & Reliable Results" at bounding box center [1039, 344] width 202 height 226
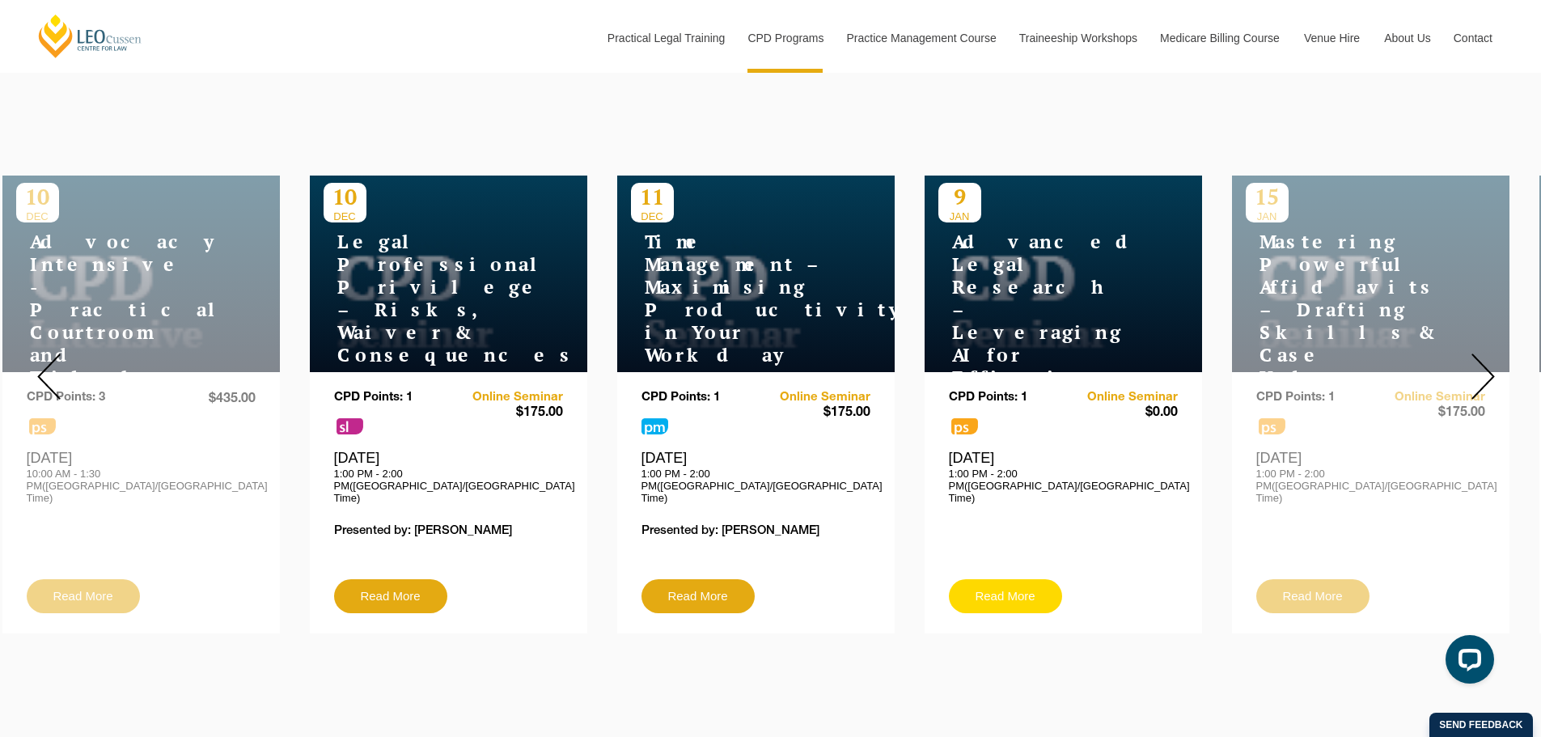
click at [1032, 584] on link "Read More" at bounding box center [1005, 596] width 113 height 34
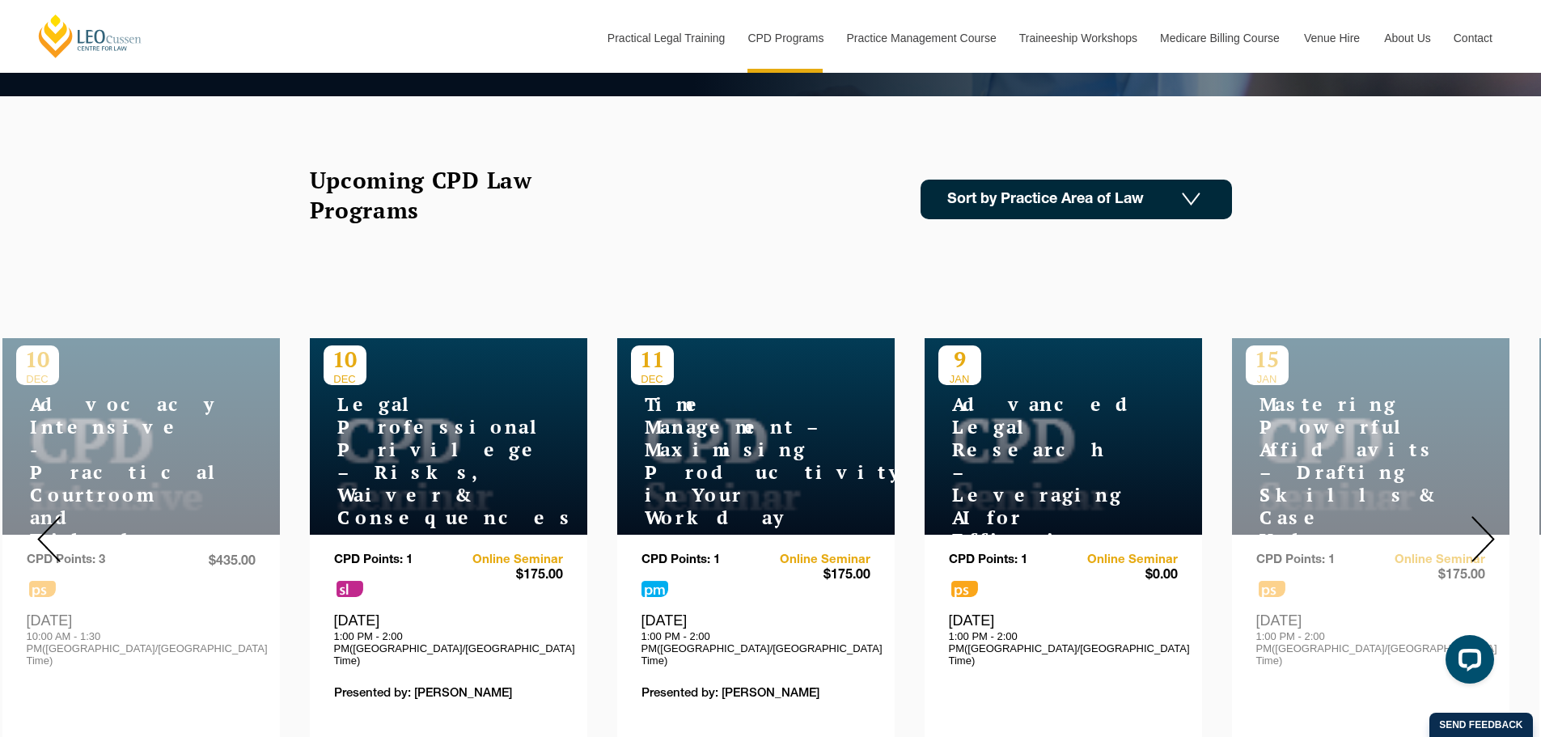
scroll to position [404, 0]
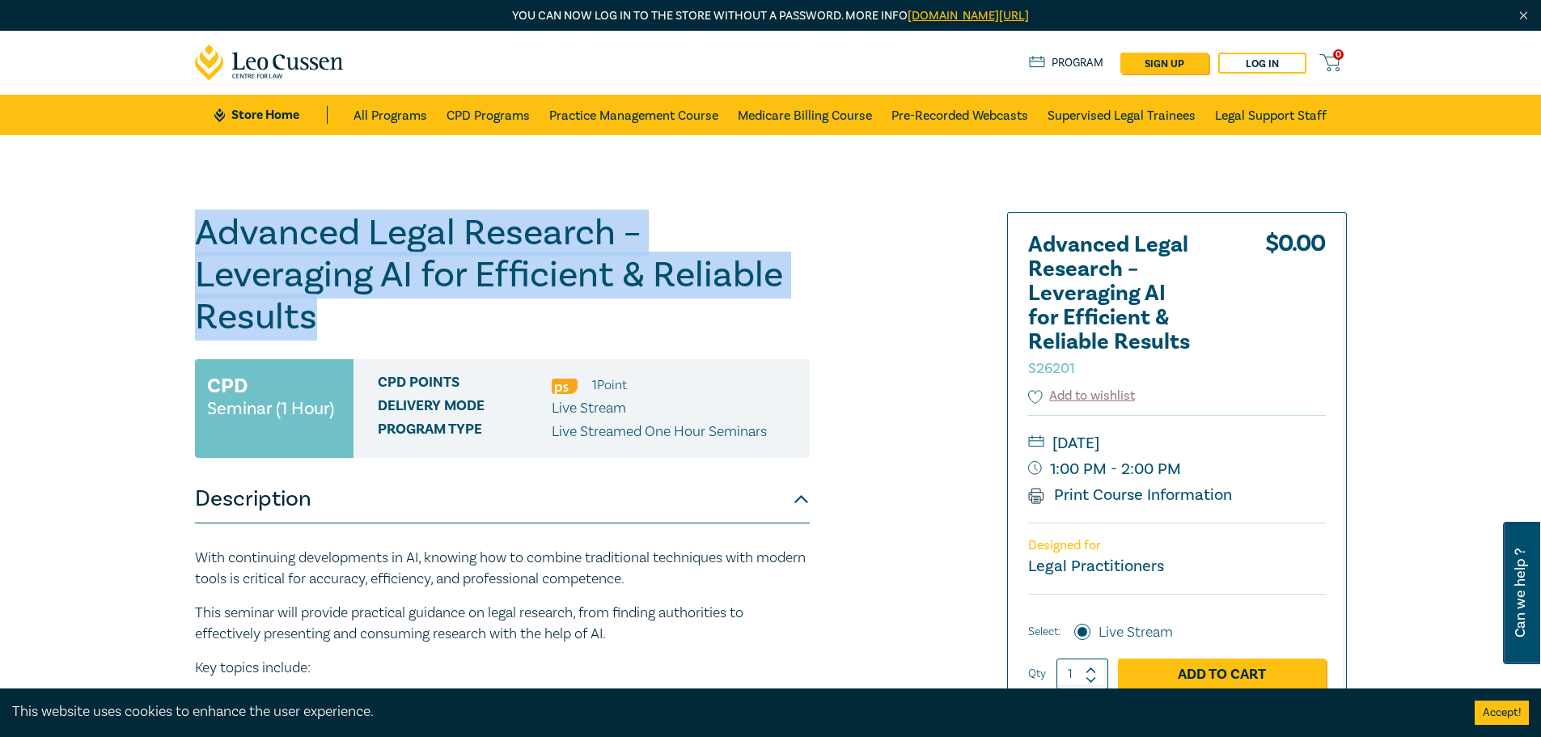
drag, startPoint x: 185, startPoint y: 218, endPoint x: 368, endPoint y: 318, distance: 208.5
click at [368, 318] on div "Advanced Legal Research – Leveraging AI for Efficient & Reliable Results S26201…" at bounding box center [575, 616] width 781 height 809
copy h1 "Advanced Legal Research – Leveraging AI for Efficient & Reliable Results"
click at [721, 220] on h1 "Advanced Legal Research – Leveraging AI for Efficient & Reliable Results S26201" at bounding box center [502, 275] width 615 height 126
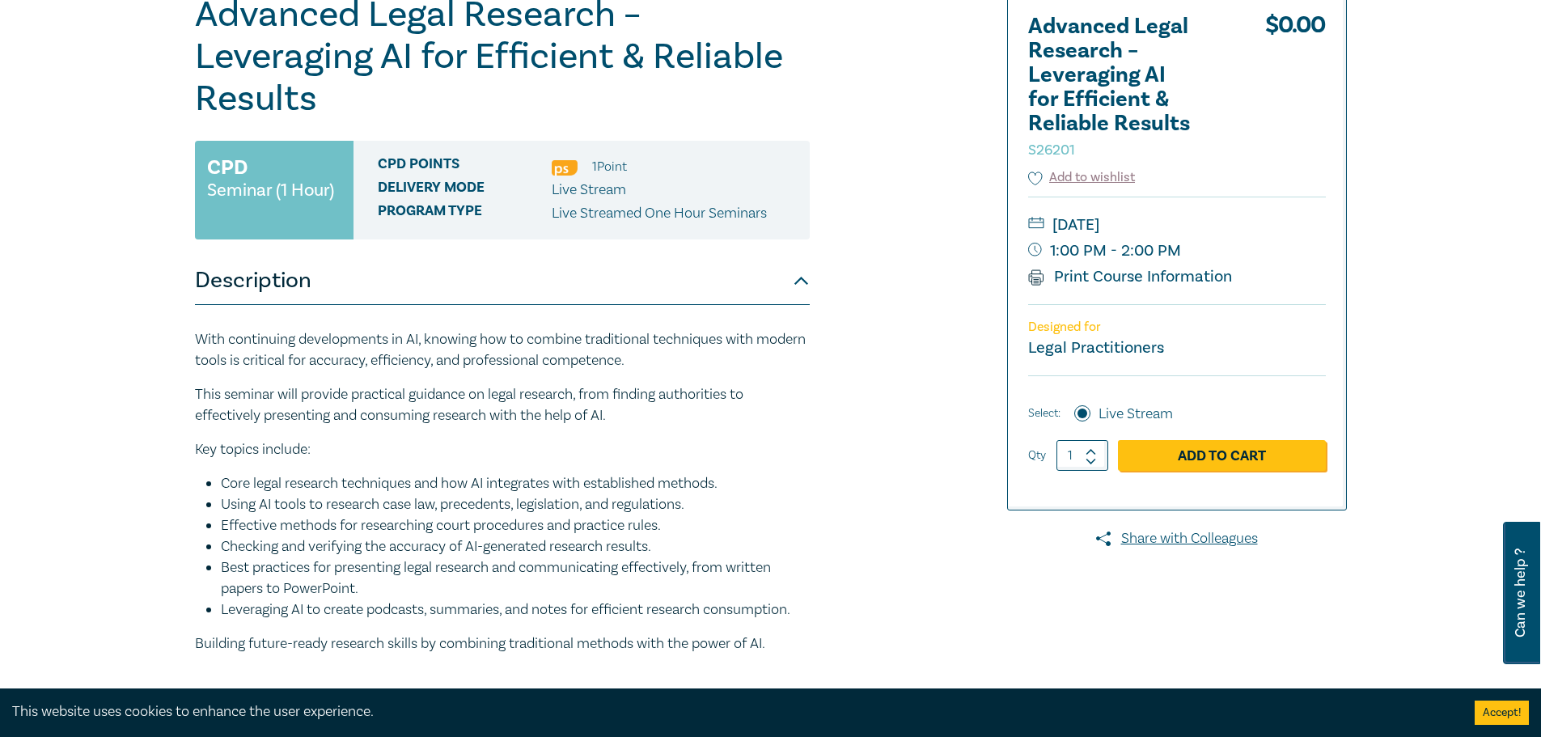
scroll to position [243, 0]
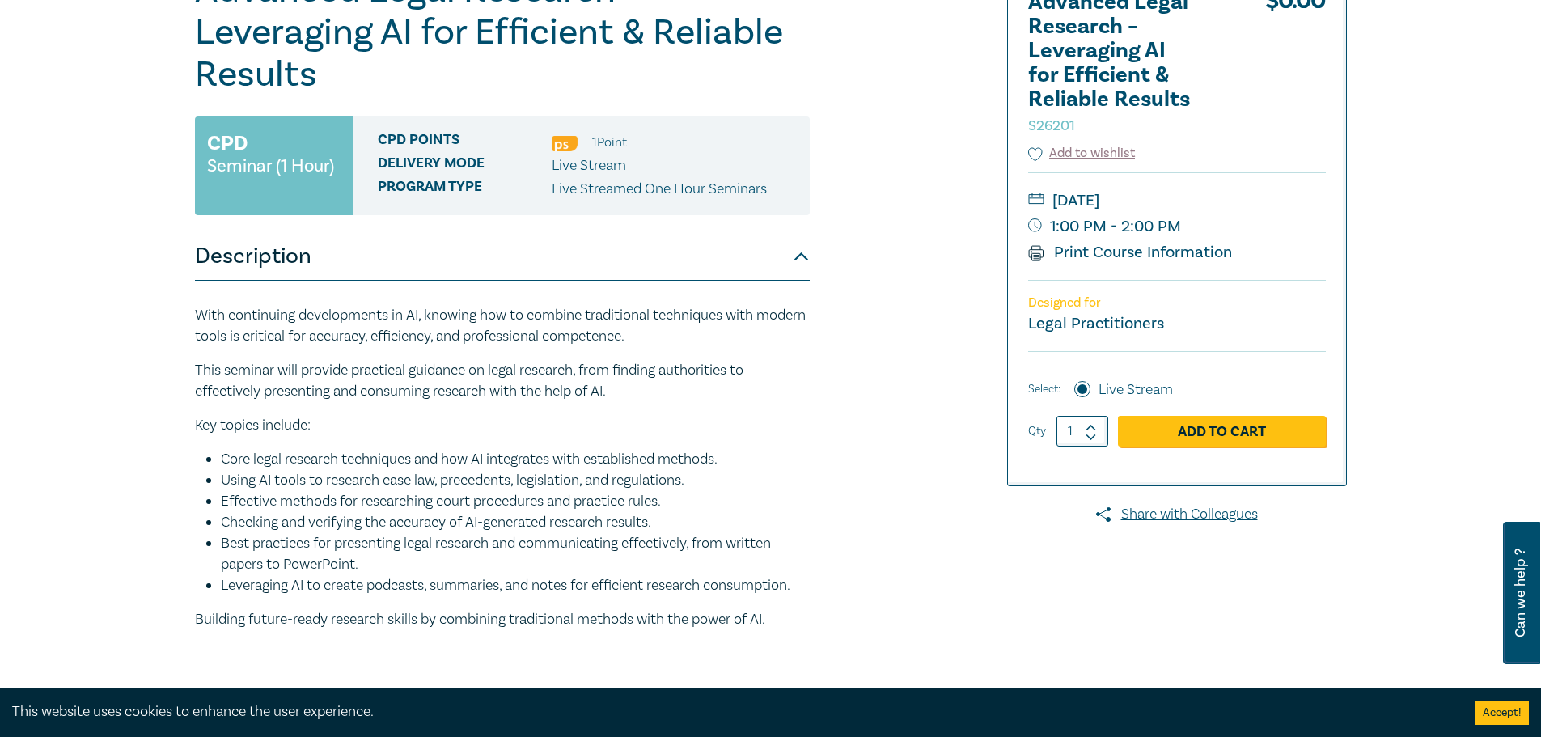
click at [421, 138] on span "CPD Points" at bounding box center [465, 142] width 174 height 21
click at [543, 211] on div "CPD Points 1 Point Delivery Mode Live Stream Program type Live Streamed One Hou…" at bounding box center [581, 165] width 456 height 99
